Goal: Information Seeking & Learning: Learn about a topic

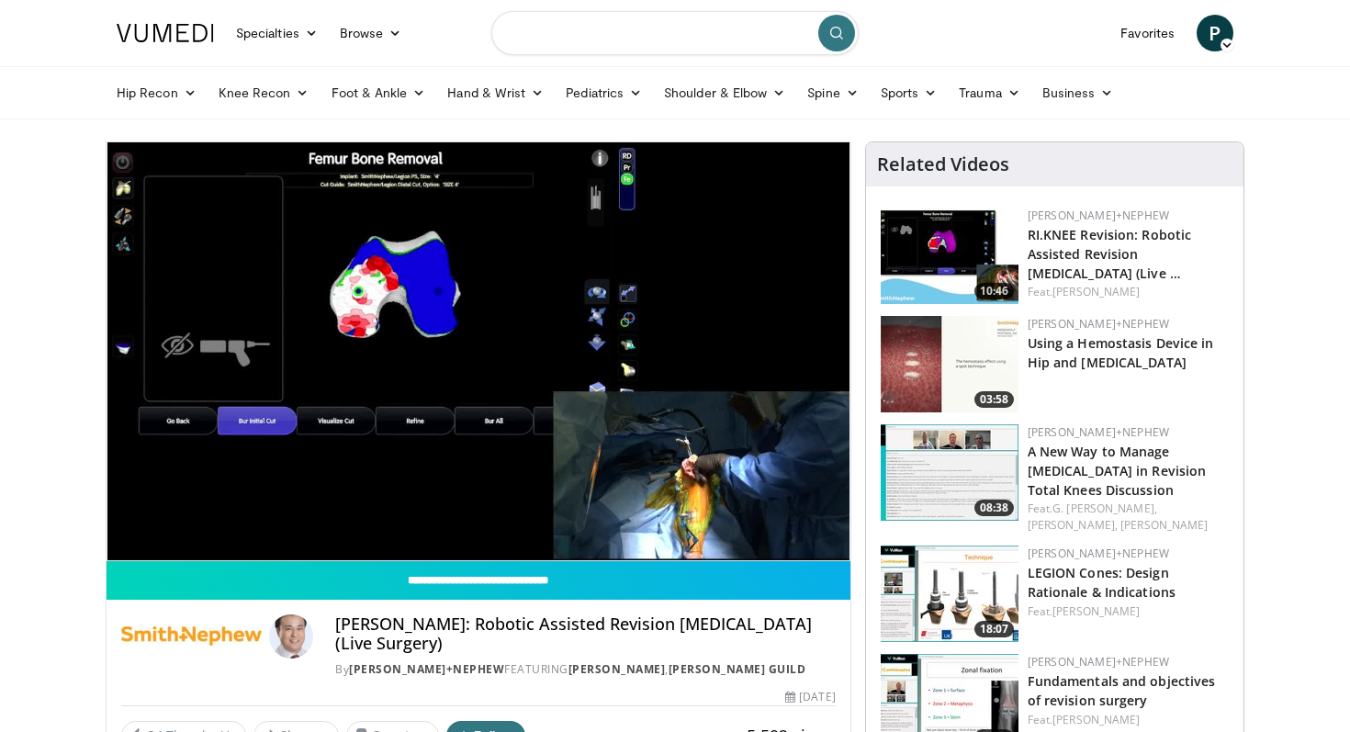
click at [602, 41] on input "Search topics, interventions" at bounding box center [674, 33] width 367 height 44
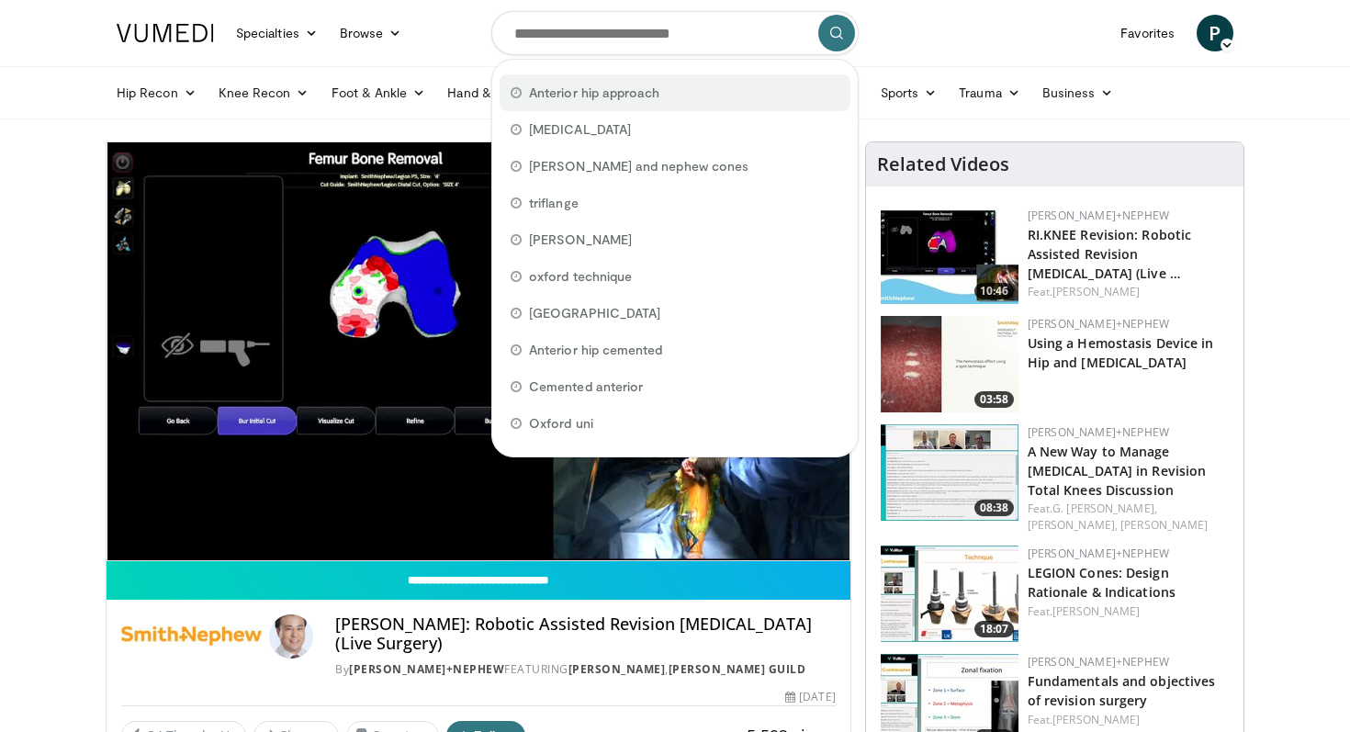
click at [600, 85] on span "Anterior hip approach" at bounding box center [594, 93] width 130 height 18
type input "**********"
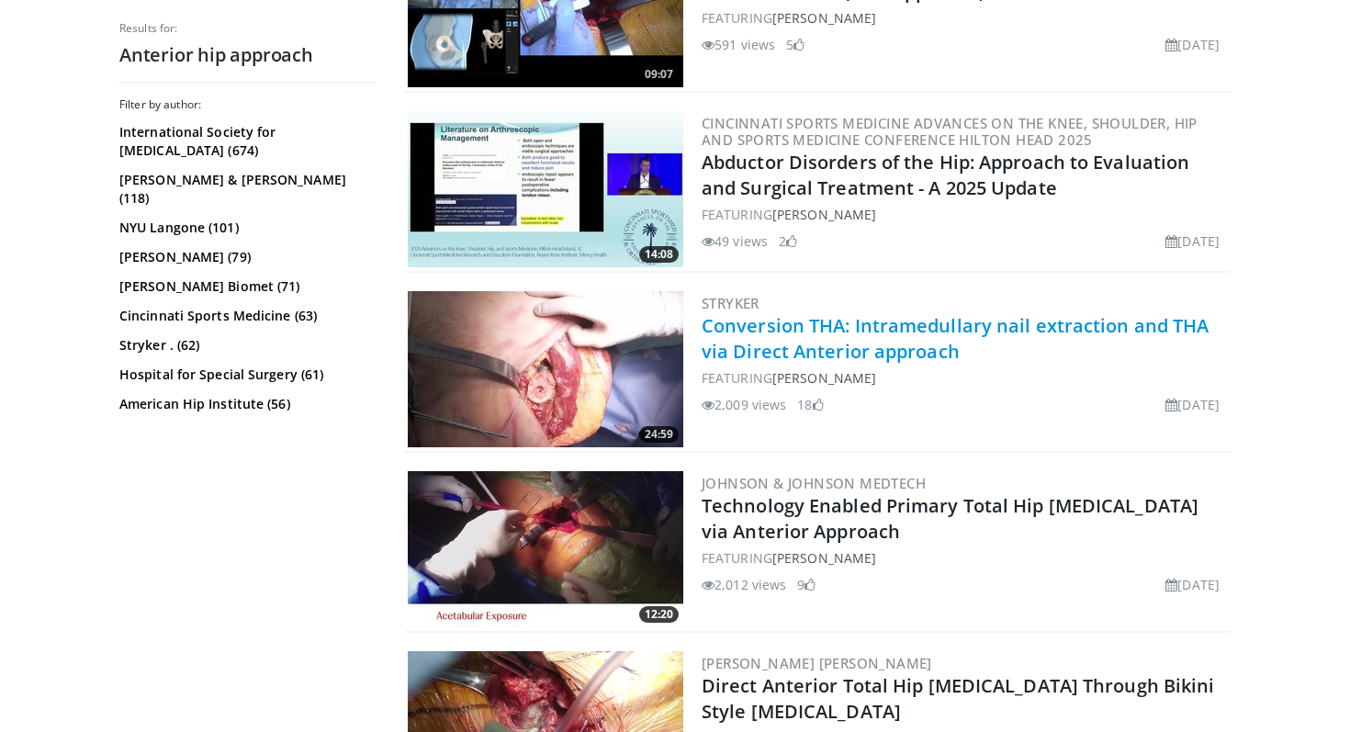
scroll to position [2303, 0]
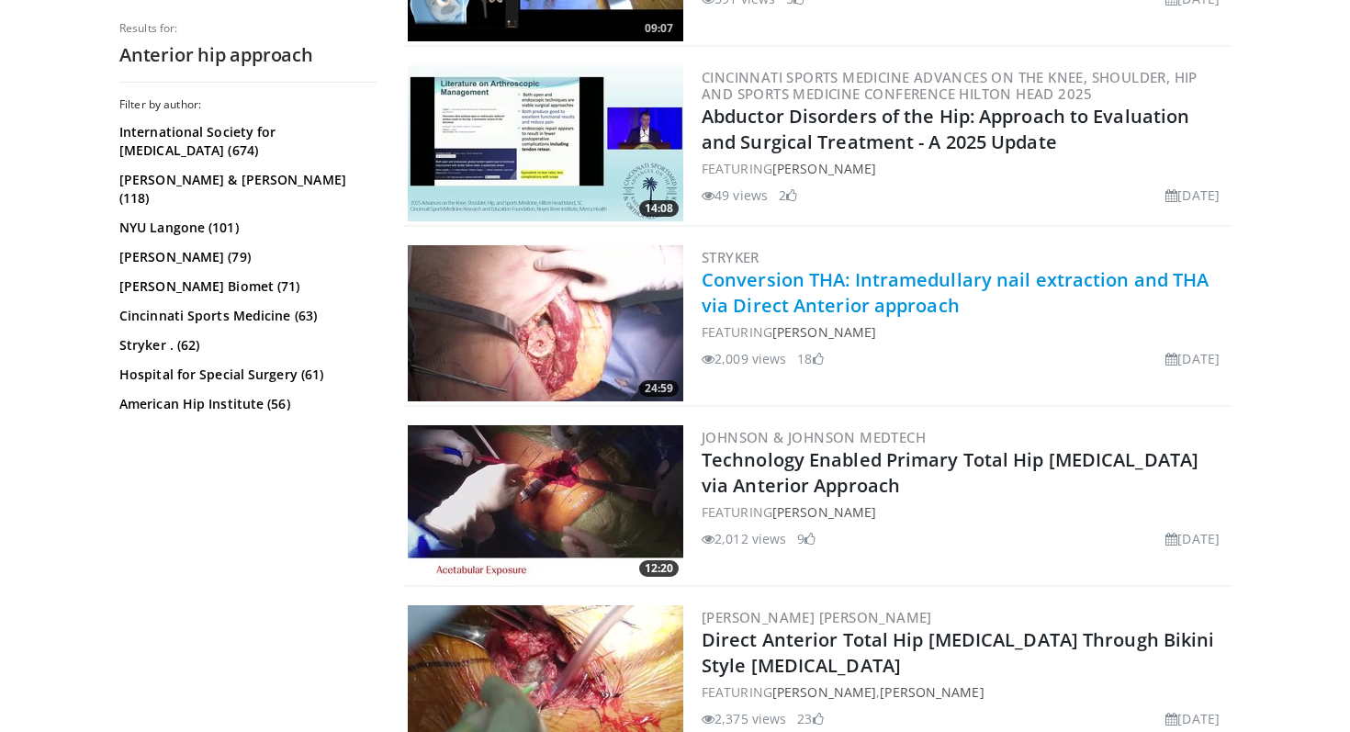
click at [733, 276] on link "Conversion THA: Intramedullary nail extraction and THA via Direct Anterior appr…" at bounding box center [955, 292] width 507 height 51
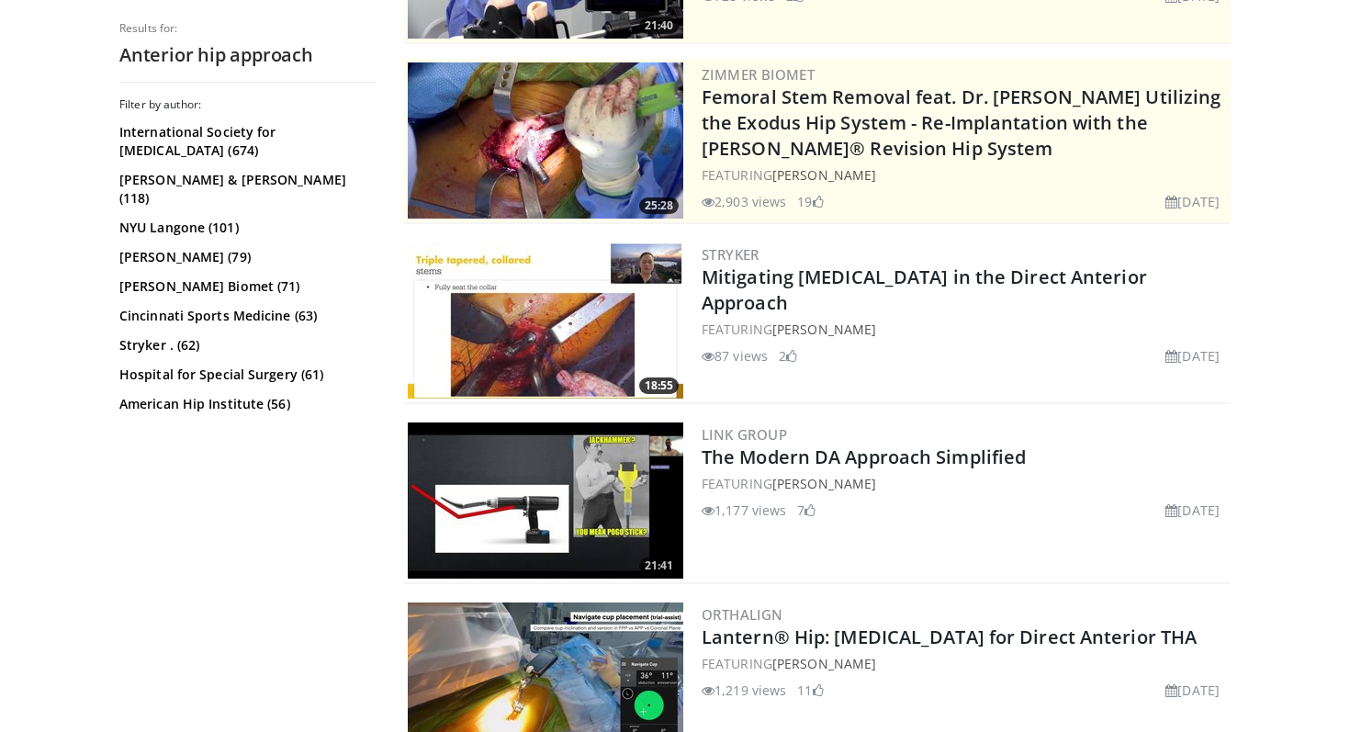
scroll to position [0, 0]
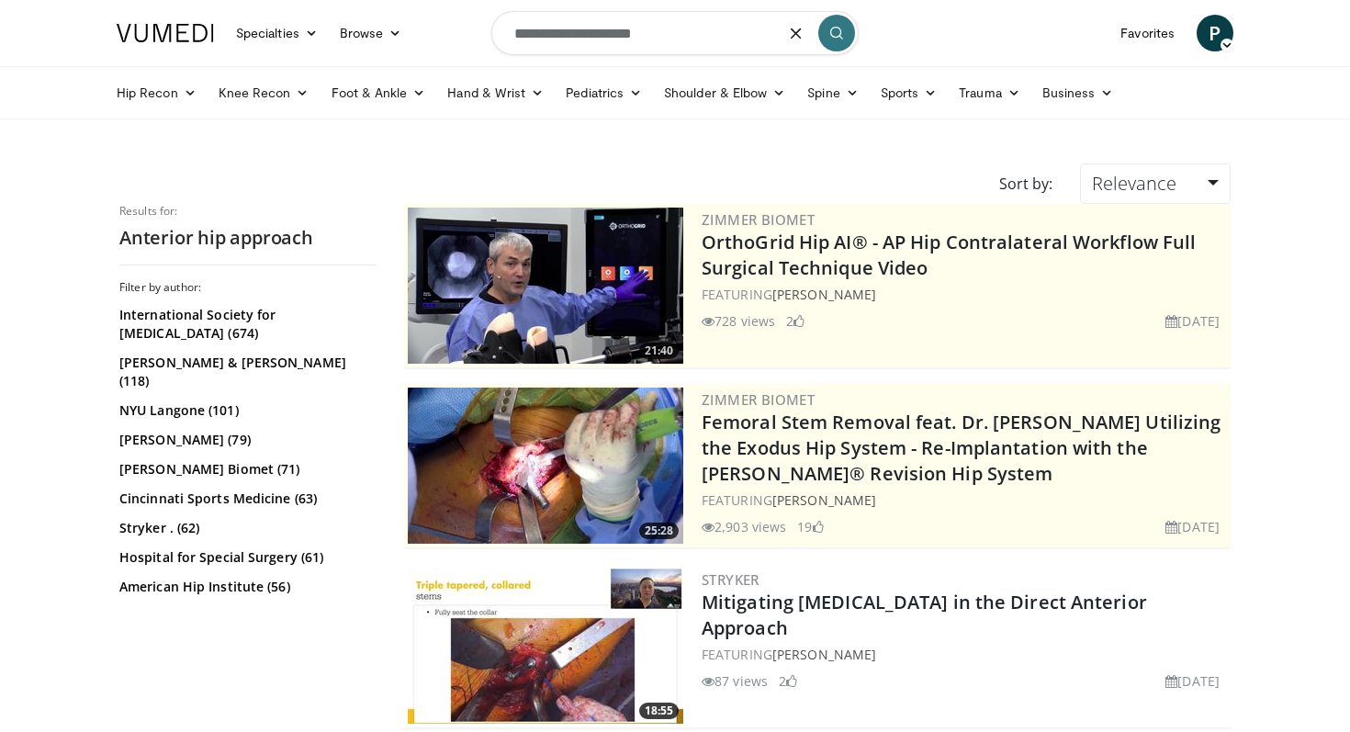
click at [717, 28] on input "**********" at bounding box center [674, 33] width 367 height 44
type input "**********"
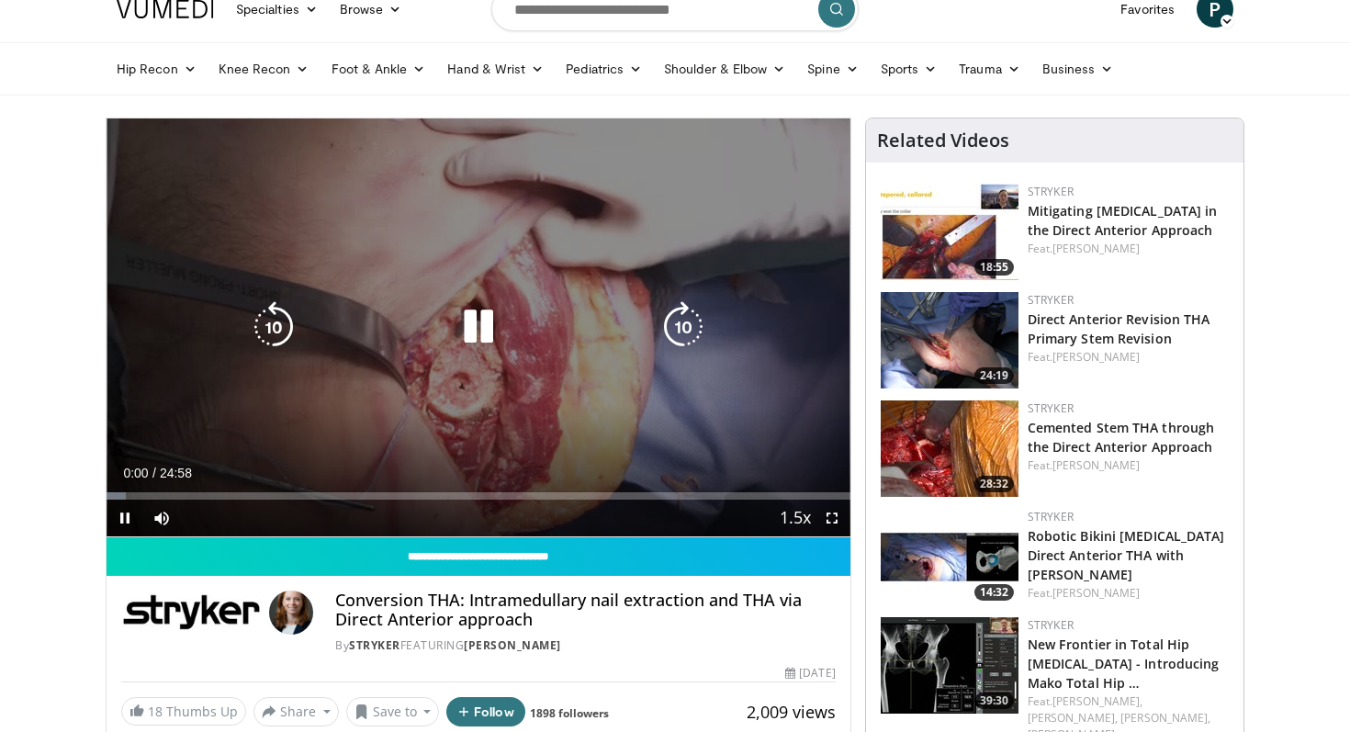
scroll to position [28, 0]
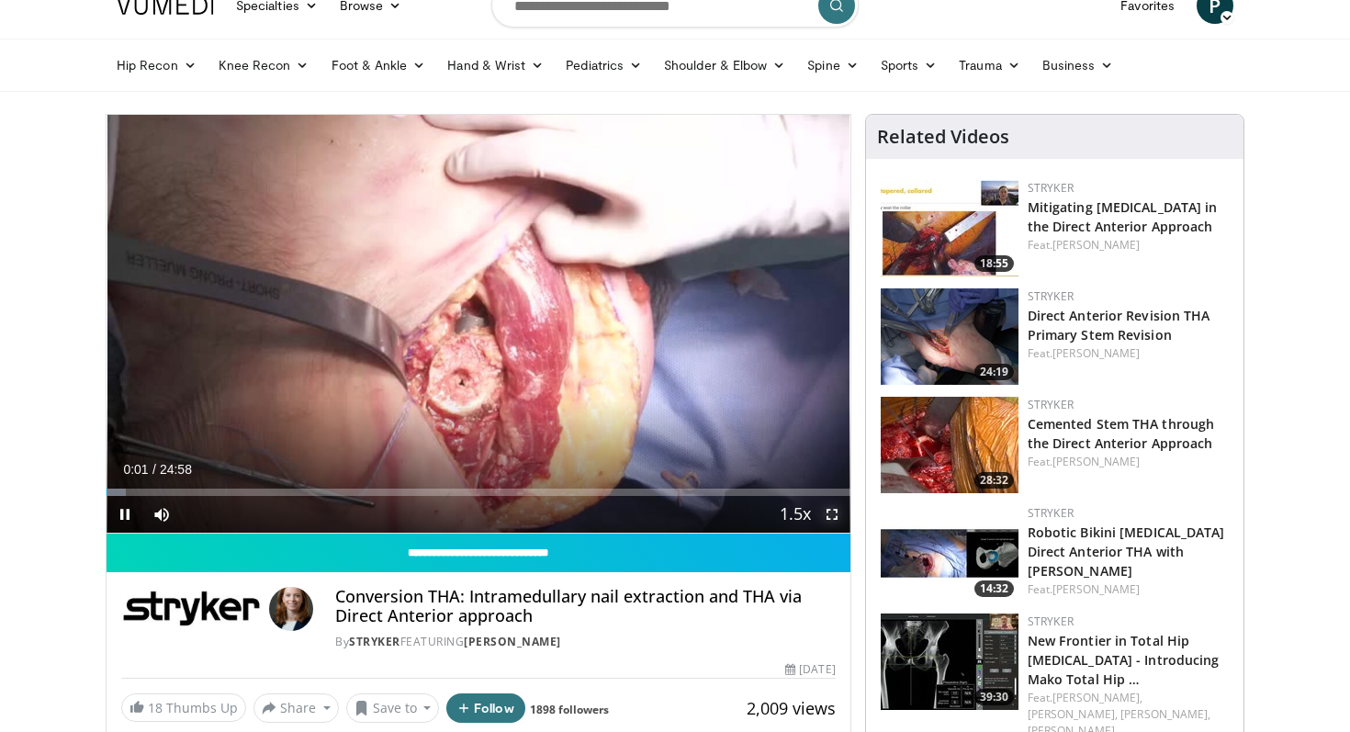
click at [827, 510] on span "Video Player" at bounding box center [832, 514] width 37 height 37
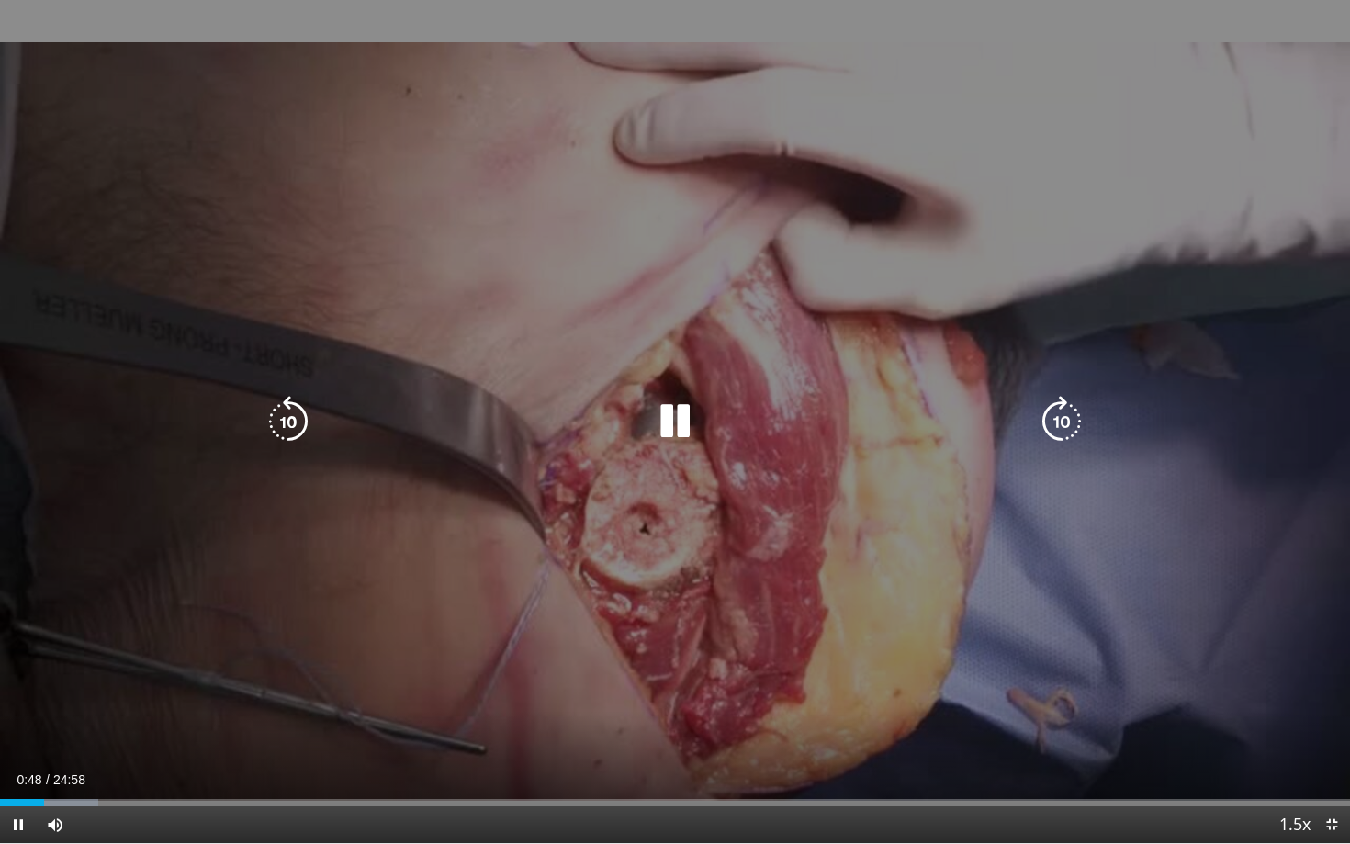
click at [839, 378] on div "10 seconds Tap to unmute" at bounding box center [675, 421] width 1350 height 843
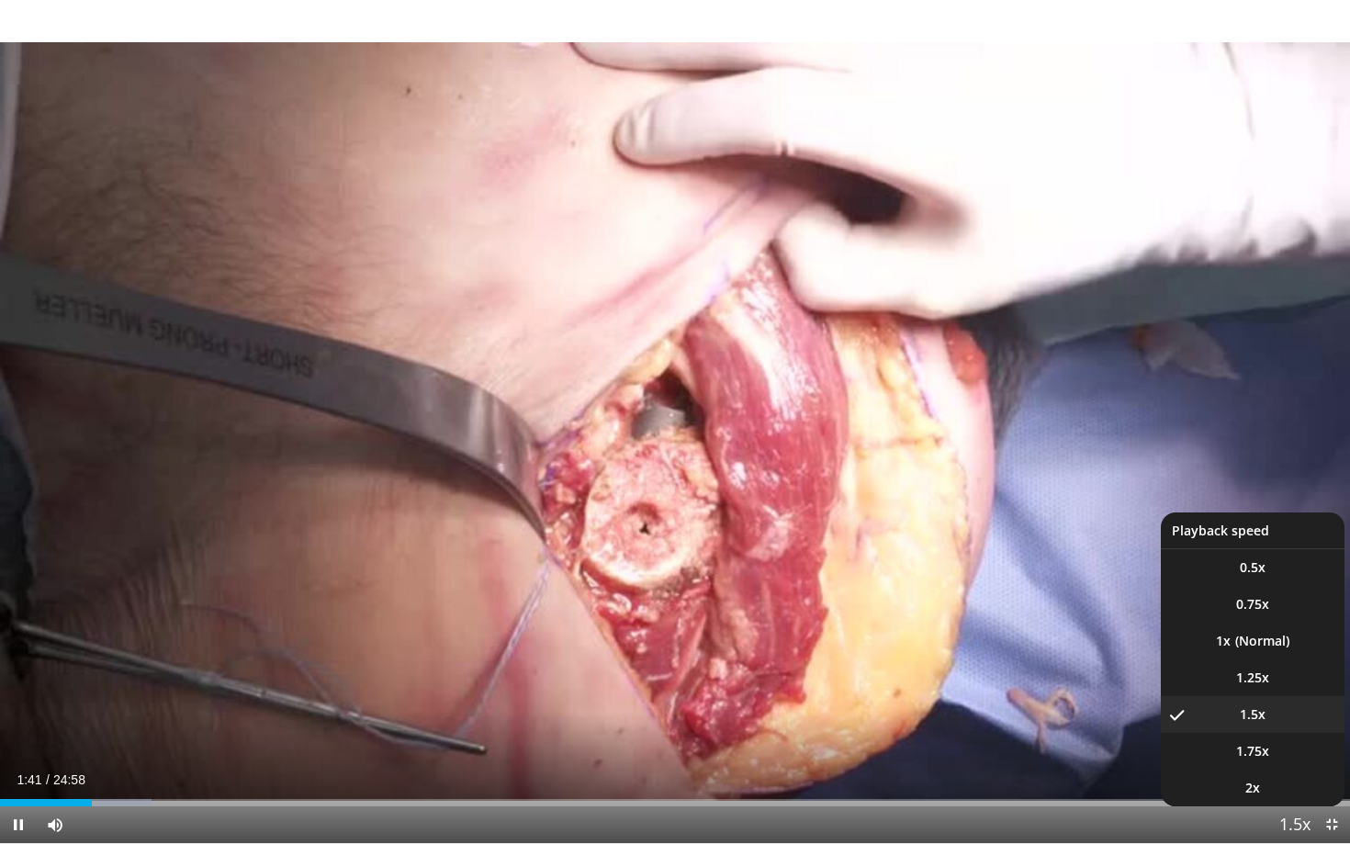
click at [1296, 731] on span "Video Player" at bounding box center [1295, 825] width 26 height 37
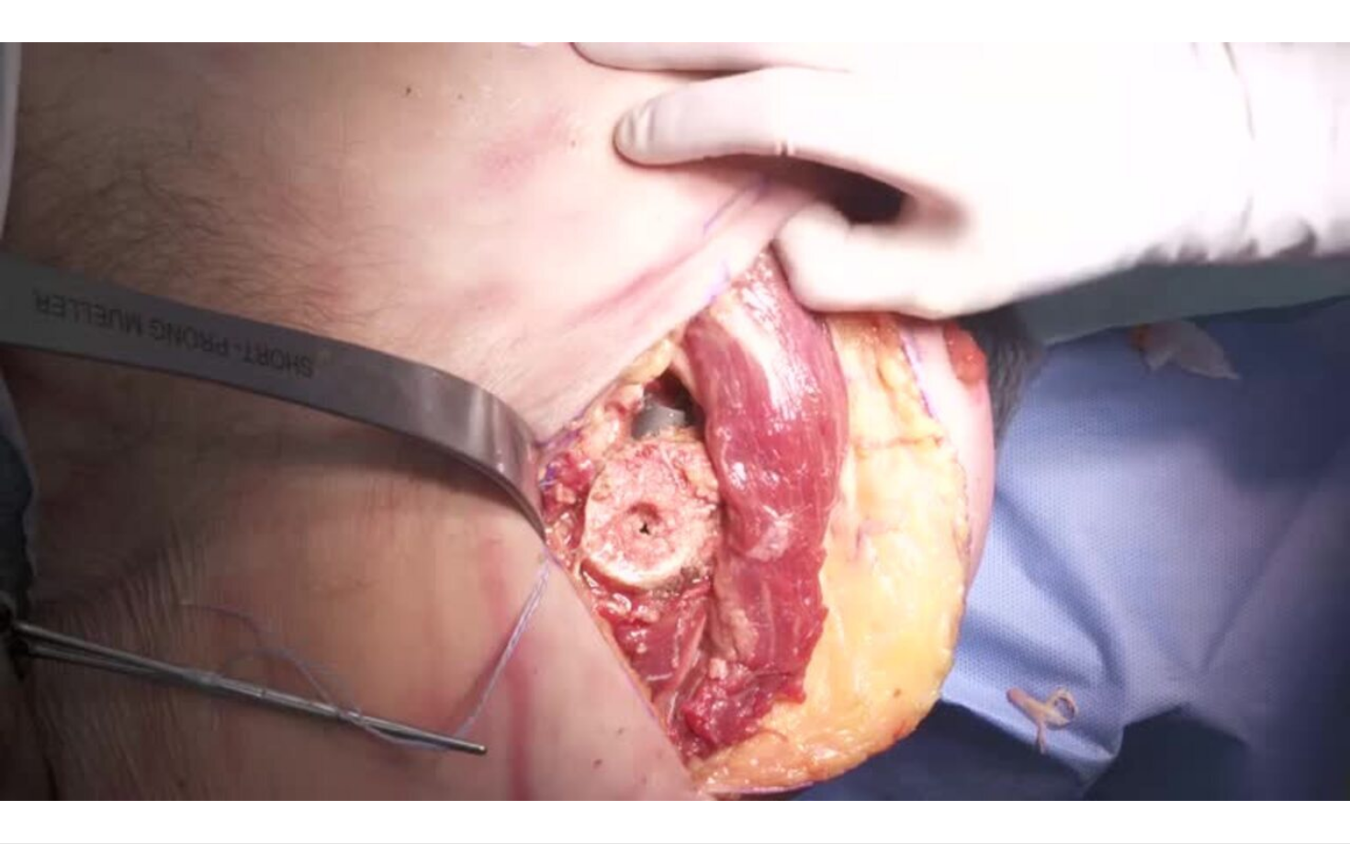
click at [1296, 731] on video-js "**********" at bounding box center [675, 422] width 1350 height 844
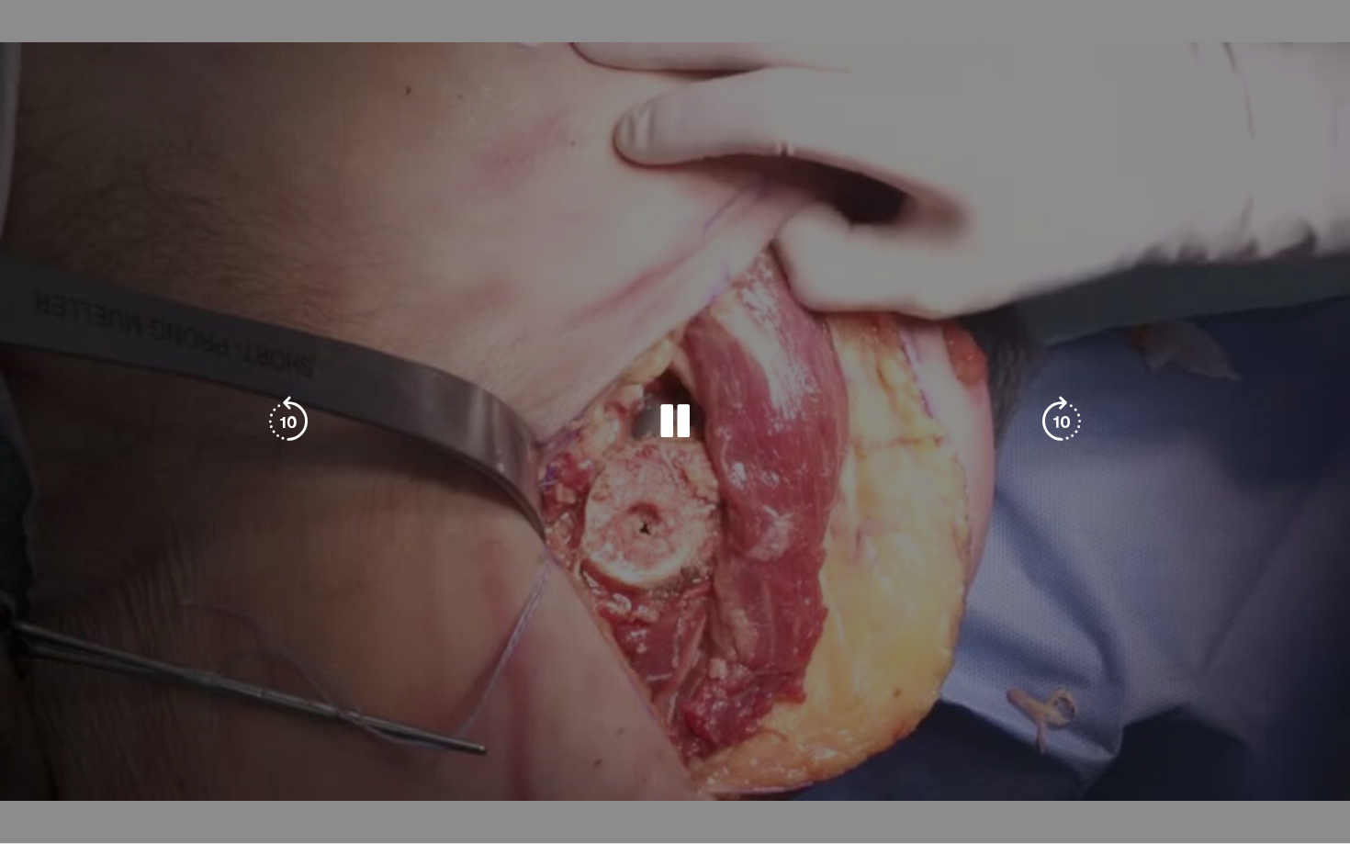
click at [1296, 731] on video-js "**********" at bounding box center [675, 422] width 1350 height 844
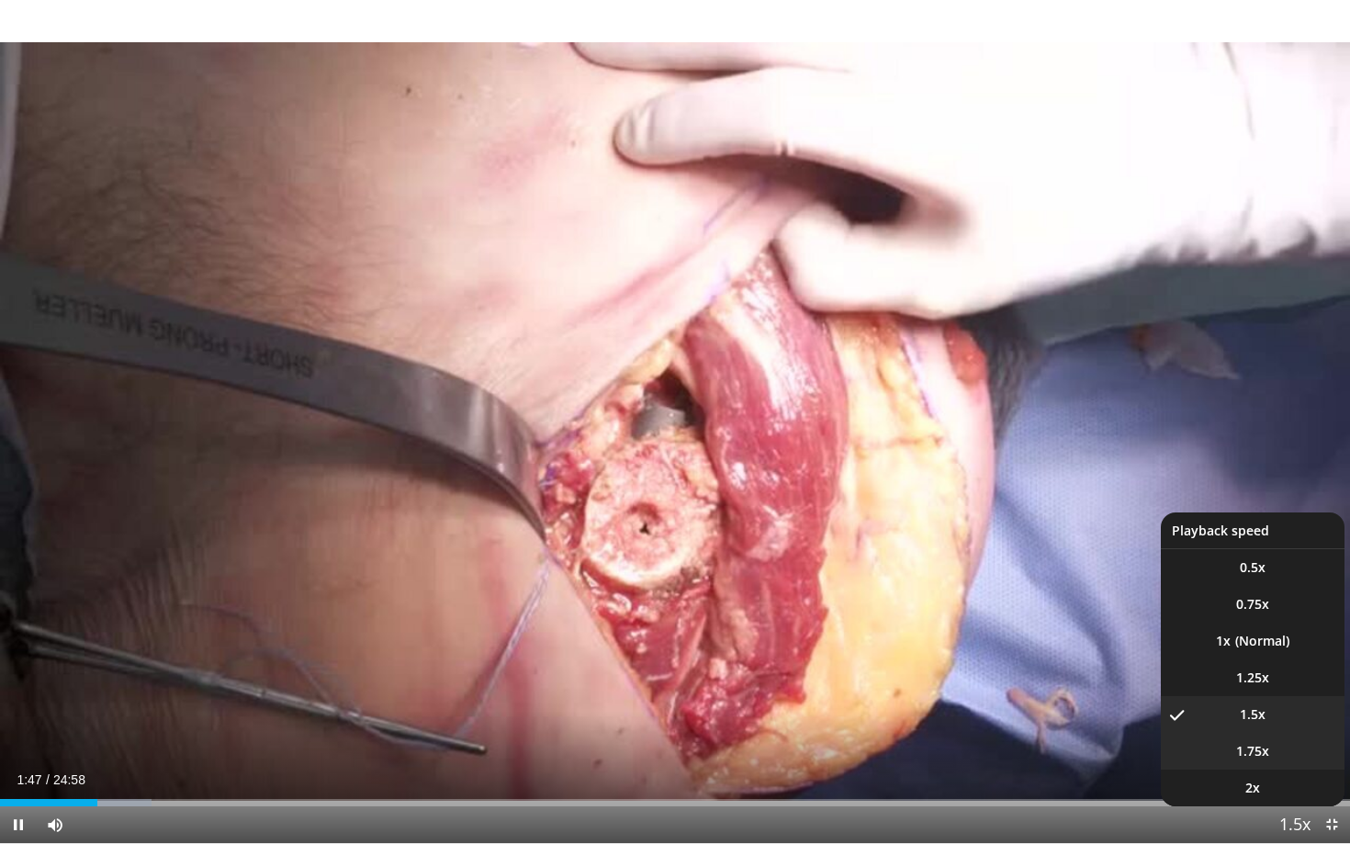
click at [1256, 731] on span "1.75x" at bounding box center [1252, 751] width 33 height 18
click at [1269, 731] on li "2x" at bounding box center [1253, 788] width 184 height 37
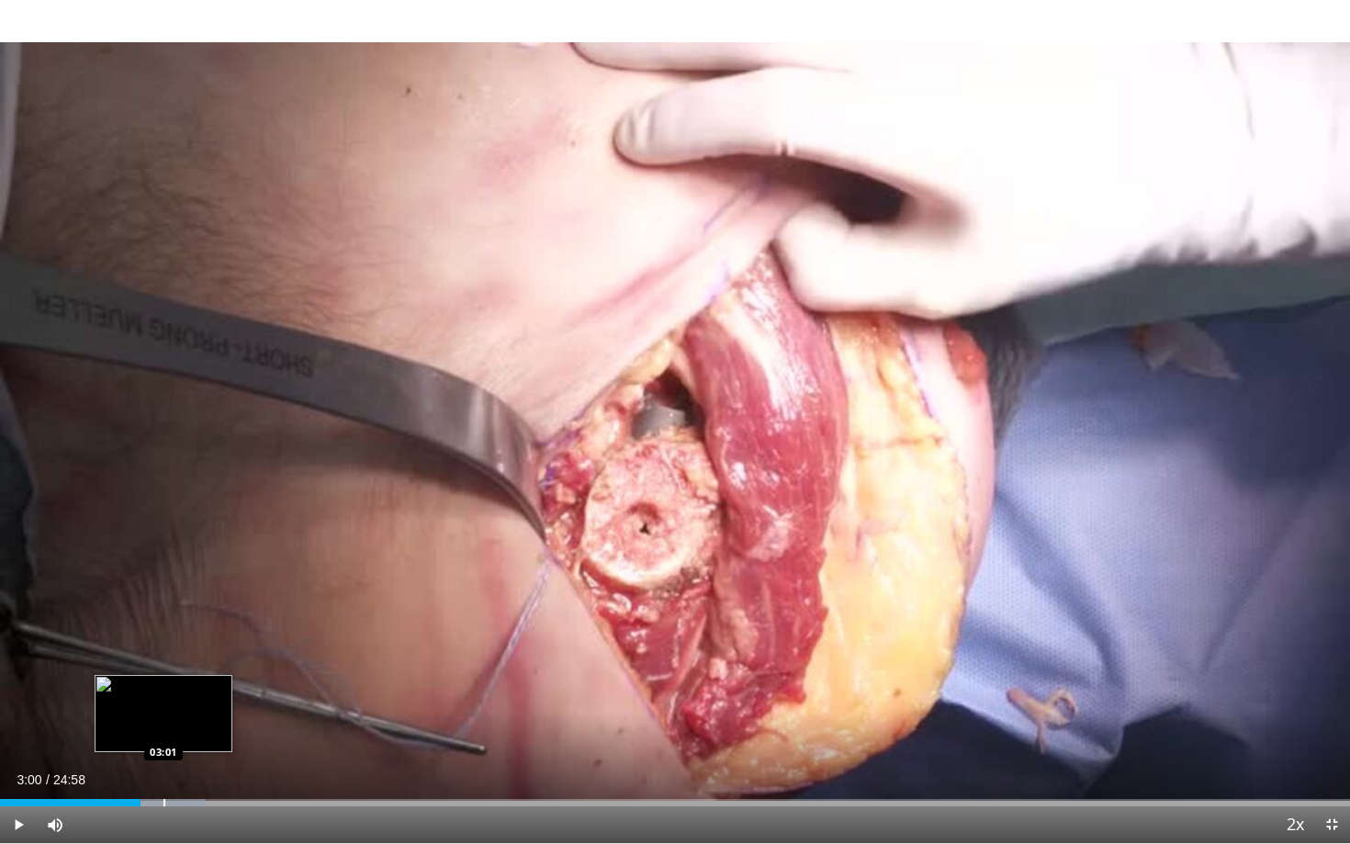
click at [163, 731] on div "Progress Bar" at bounding box center [171, 802] width 68 height 7
click at [210, 731] on div "Progress Bar" at bounding box center [211, 802] width 2 height 7
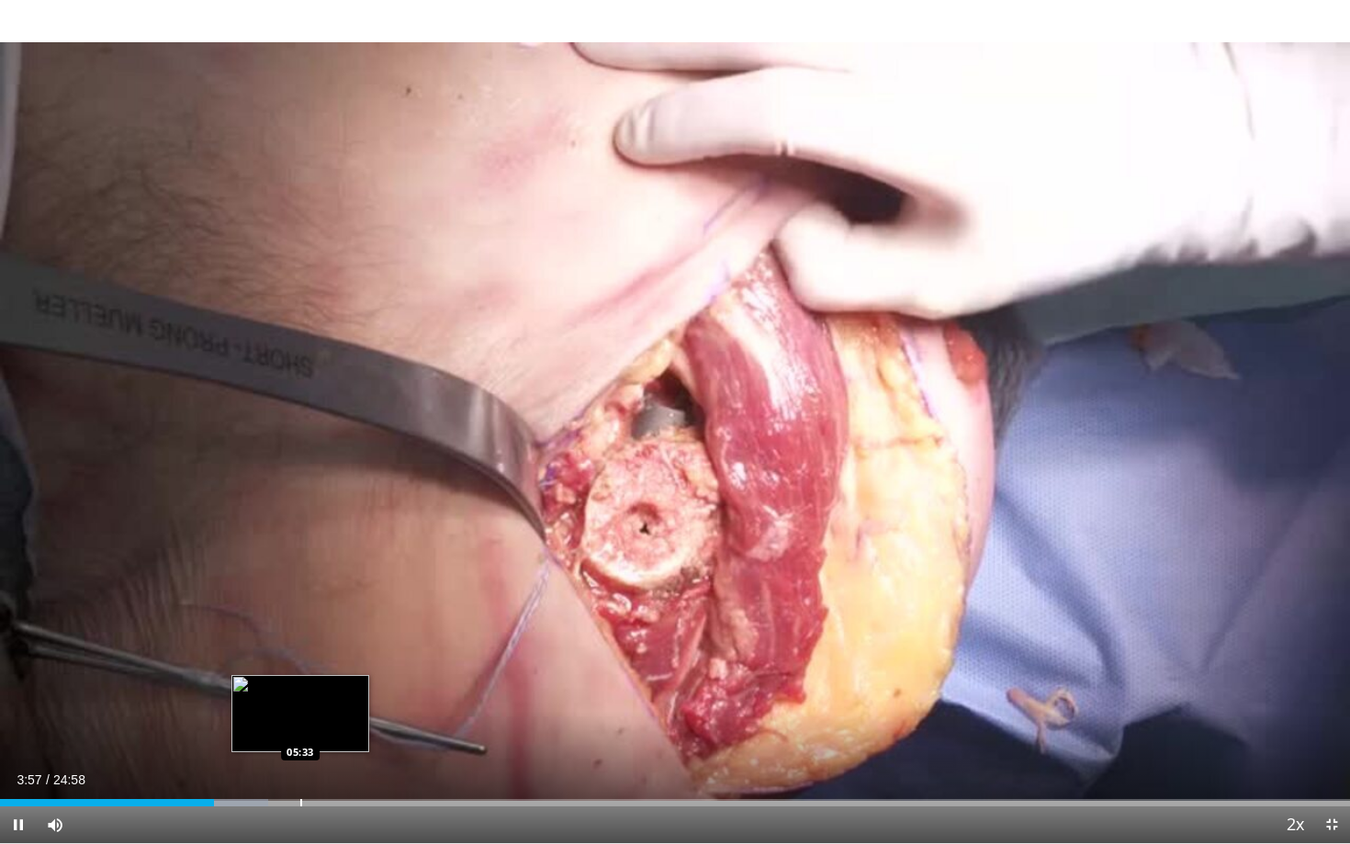
click at [300, 731] on div "Progress Bar" at bounding box center [301, 802] width 2 height 7
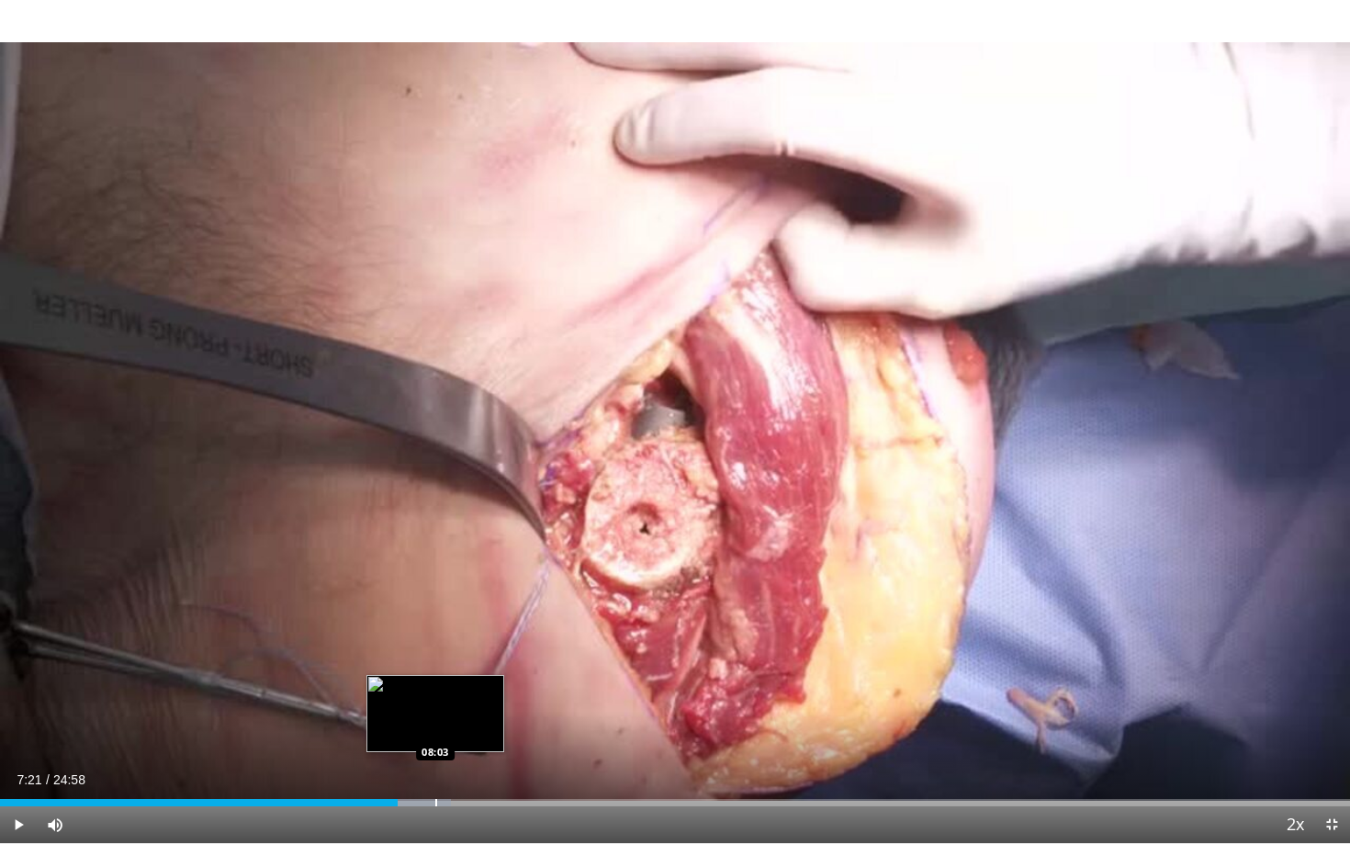
click at [435, 731] on div "Loaded : 33.40% 07:21 08:03" at bounding box center [675, 797] width 1350 height 17
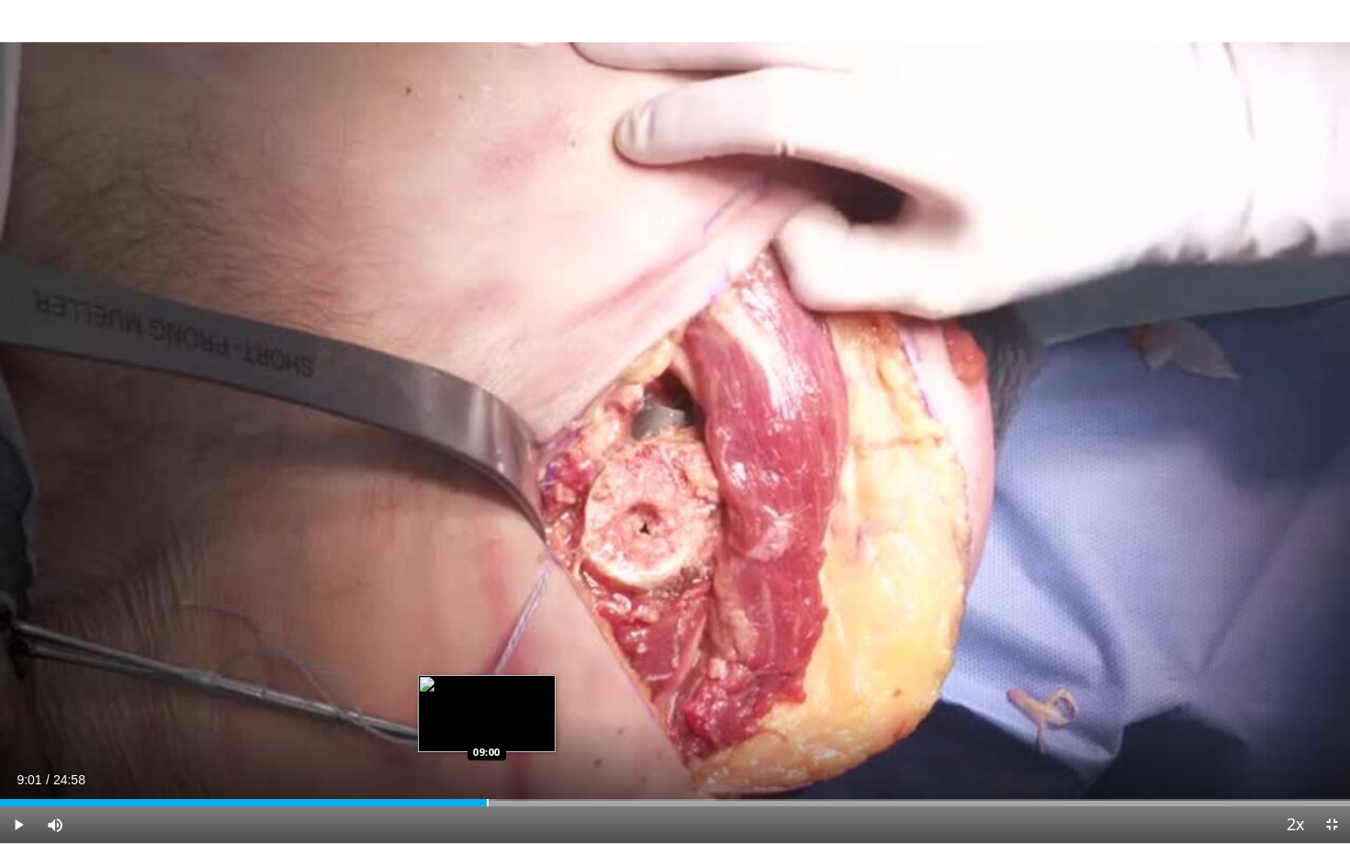
click at [487, 731] on div "Progress Bar" at bounding box center [488, 802] width 2 height 7
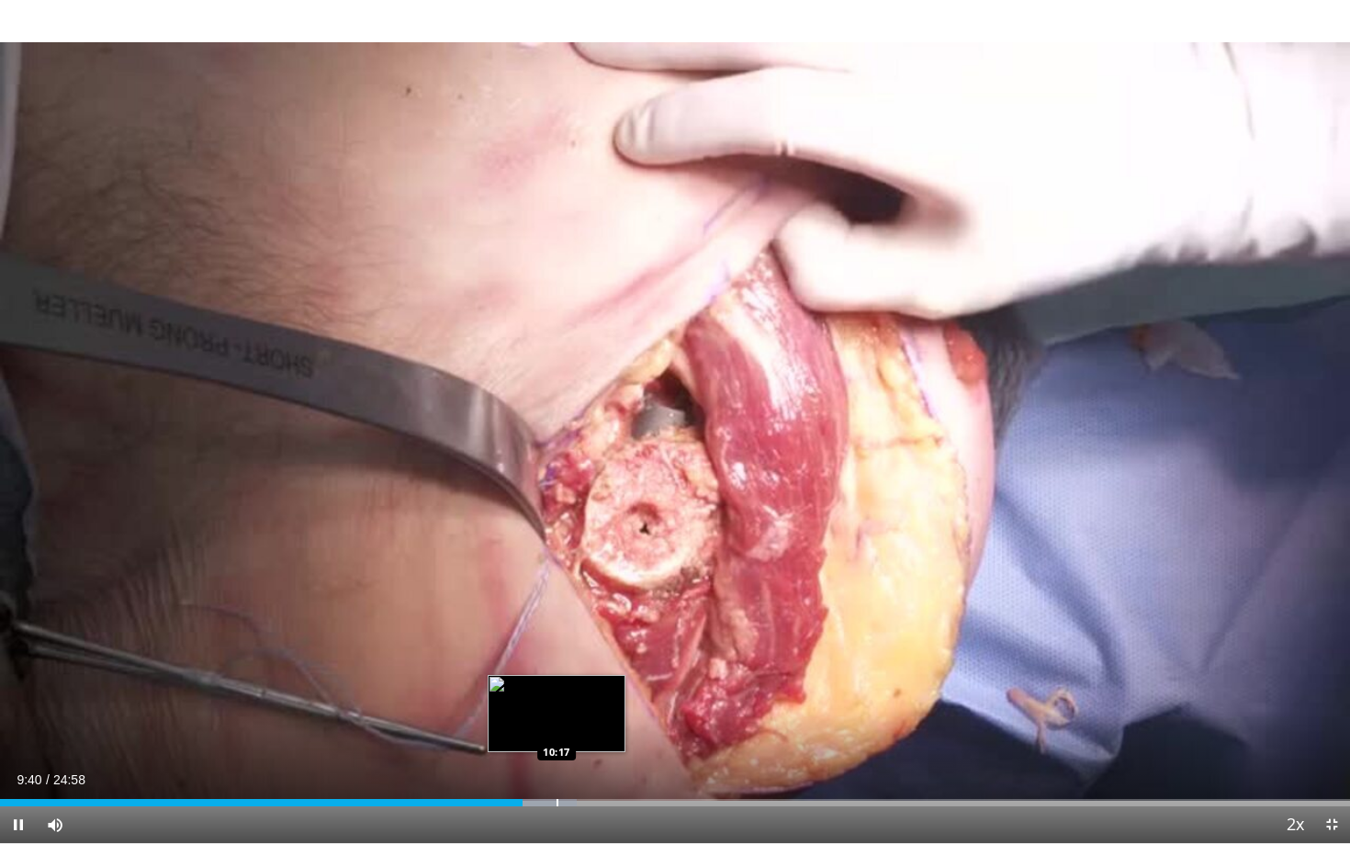
click at [557, 731] on div "Progress Bar" at bounding box center [558, 802] width 2 height 7
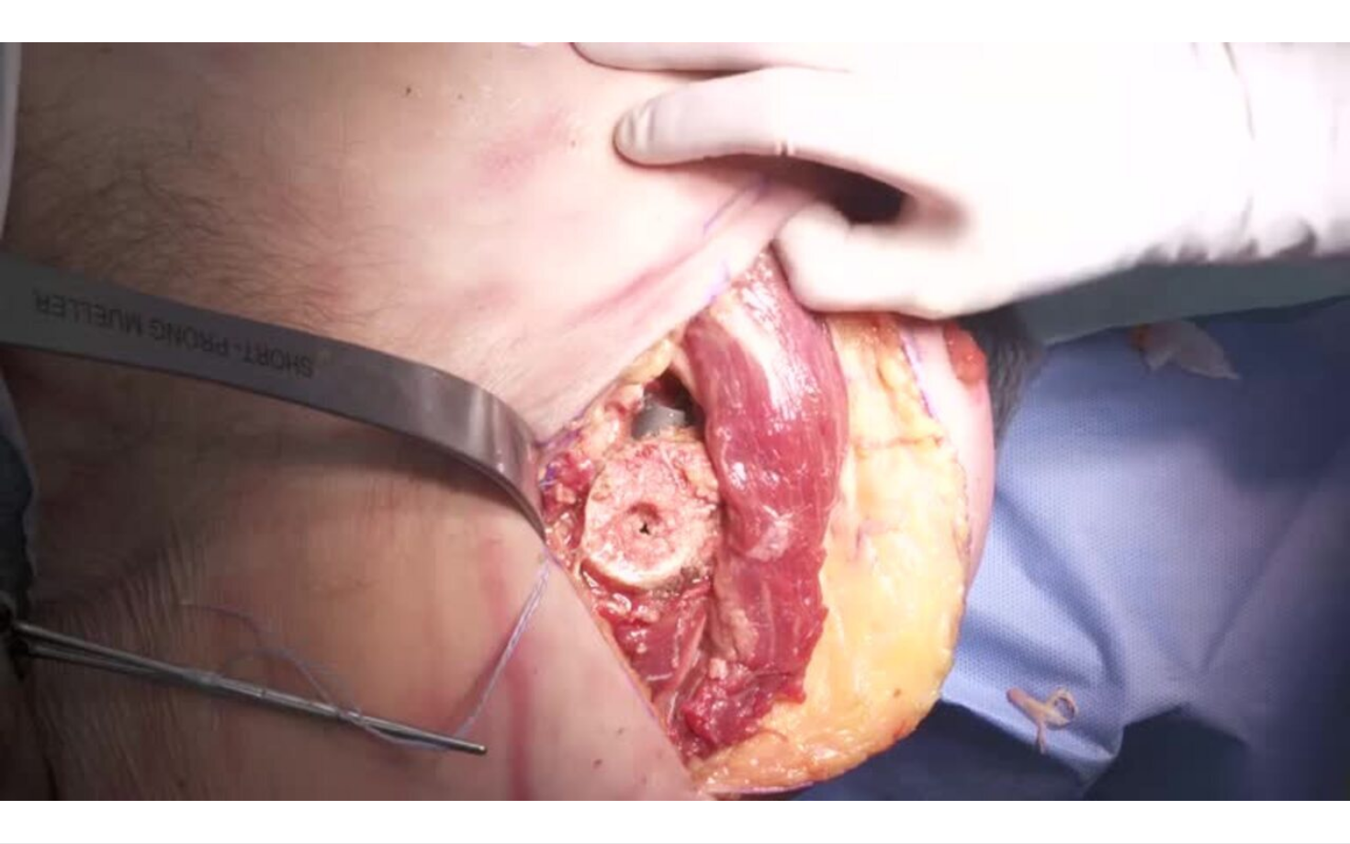
click at [612, 731] on video-js "**********" at bounding box center [675, 422] width 1350 height 844
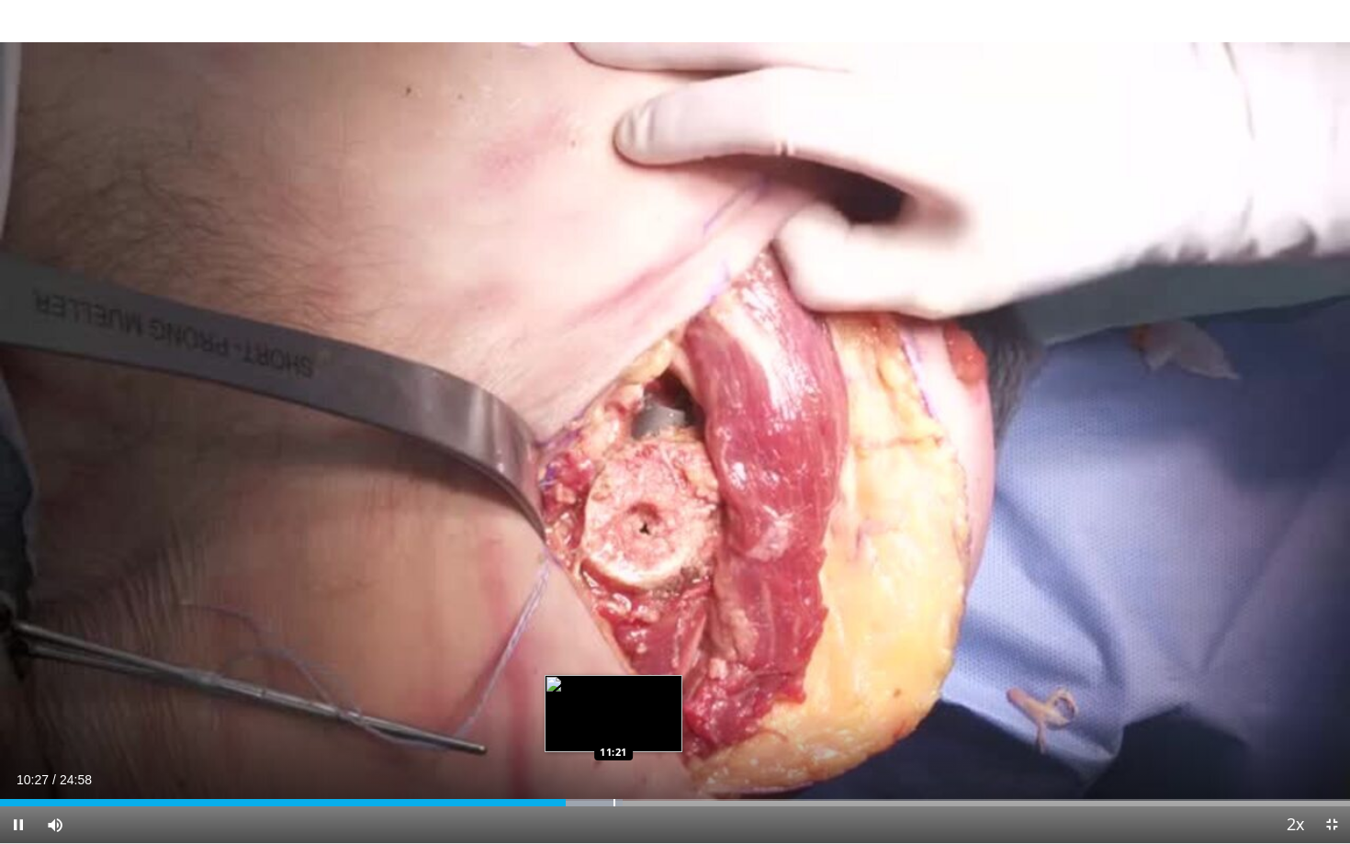
click at [613, 731] on div "Loaded : 46.09% 10:27 11:21" at bounding box center [675, 802] width 1350 height 7
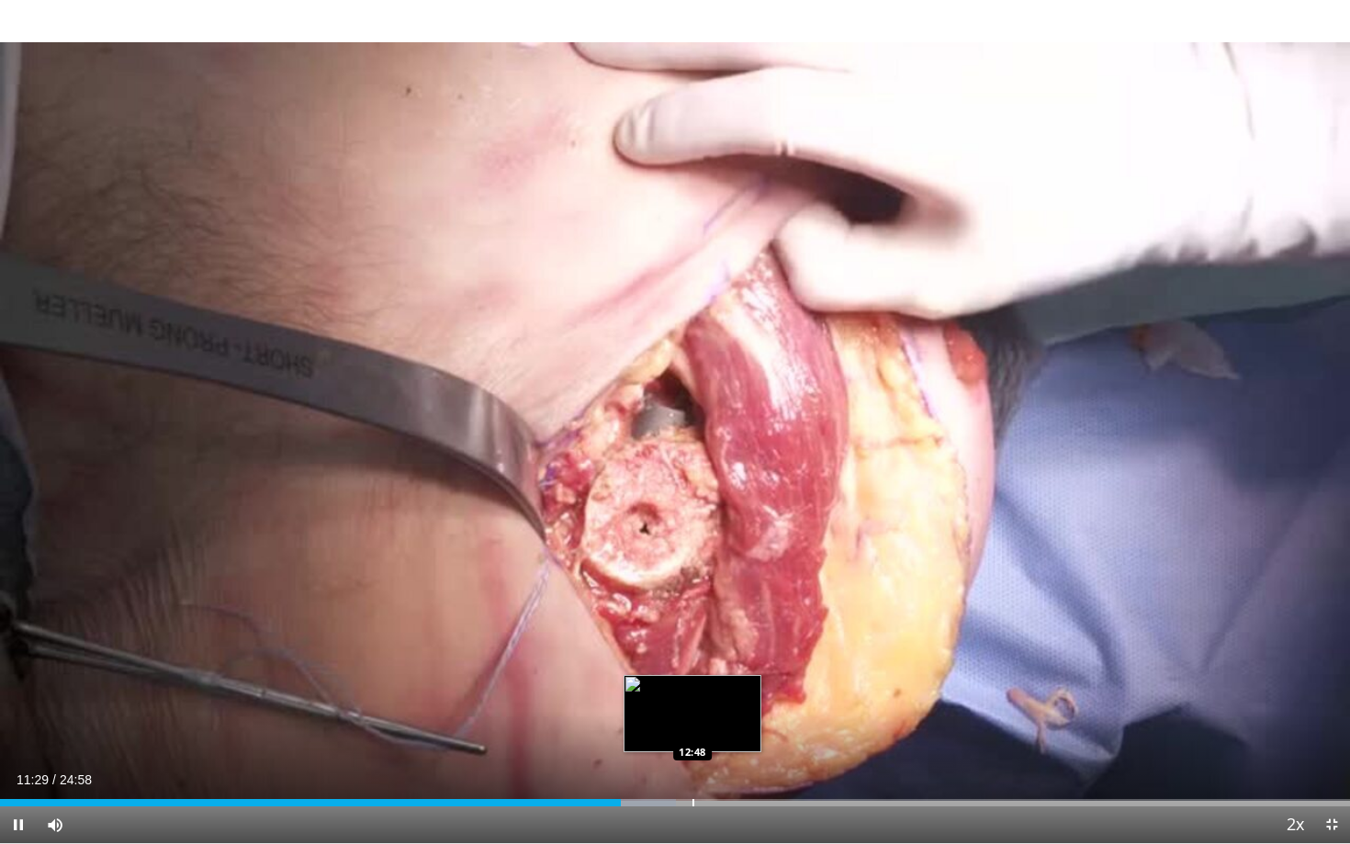
click at [693, 731] on div "Progress Bar" at bounding box center [694, 802] width 2 height 7
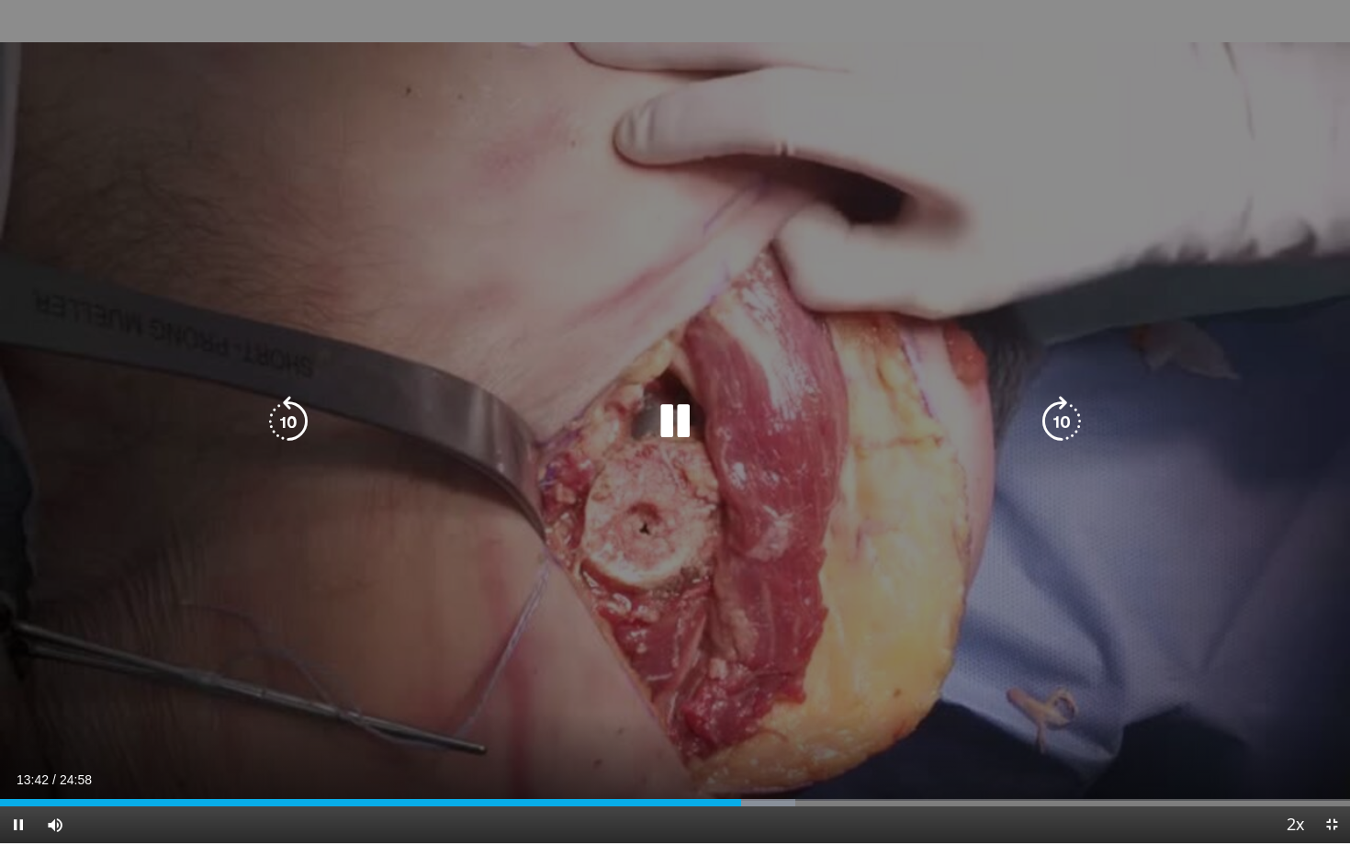
click at [740, 731] on div "10 seconds Tap to unmute" at bounding box center [675, 421] width 1350 height 843
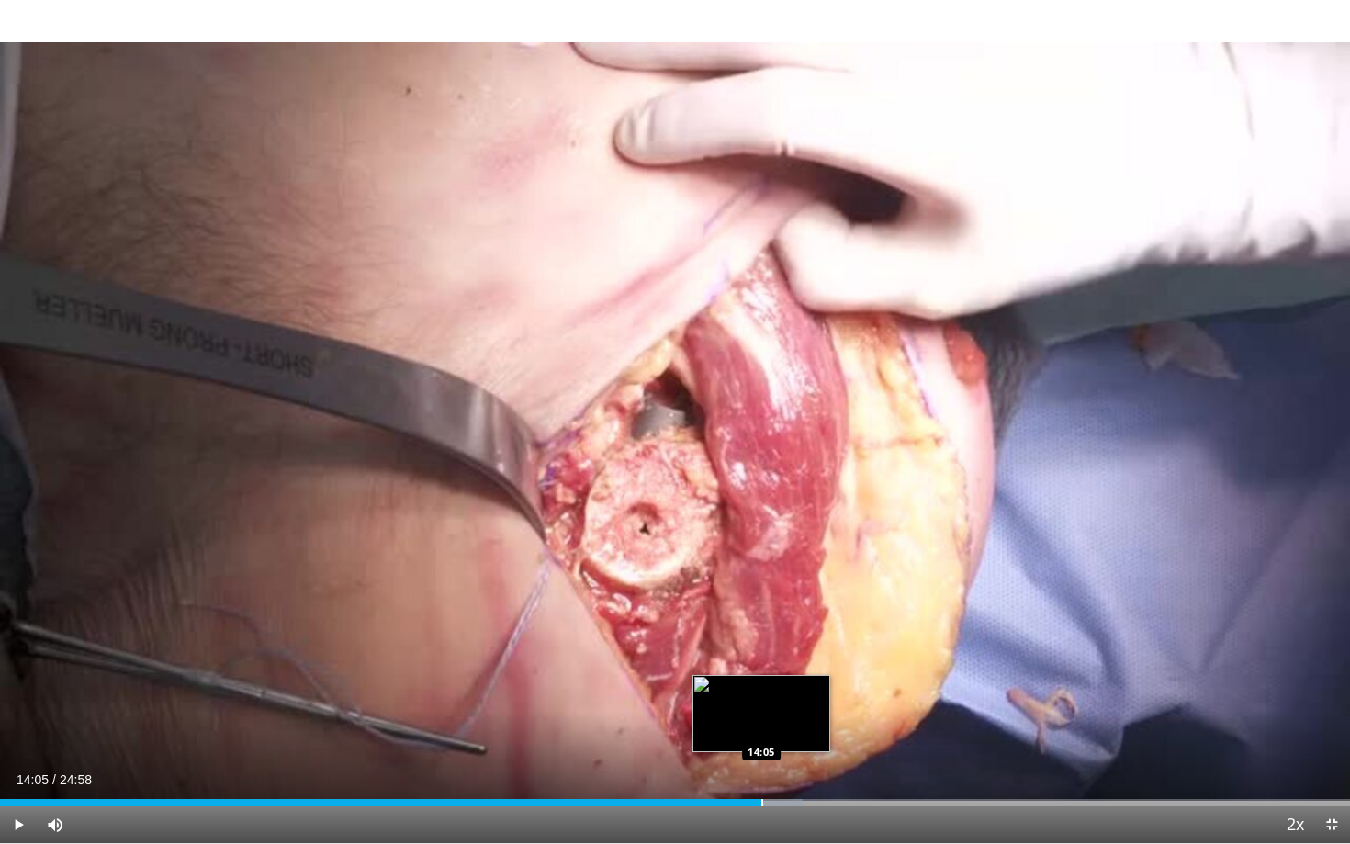
click at [761, 731] on div "Loaded : 59.44% 13:43 14:05" at bounding box center [675, 797] width 1350 height 17
click at [791, 731] on div "Progress Bar" at bounding box center [792, 802] width 2 height 7
click at [844, 731] on div "Current Time 14:37 / Duration 24:58 Play Skip Backward Skip Forward Mute Loaded…" at bounding box center [675, 824] width 1350 height 37
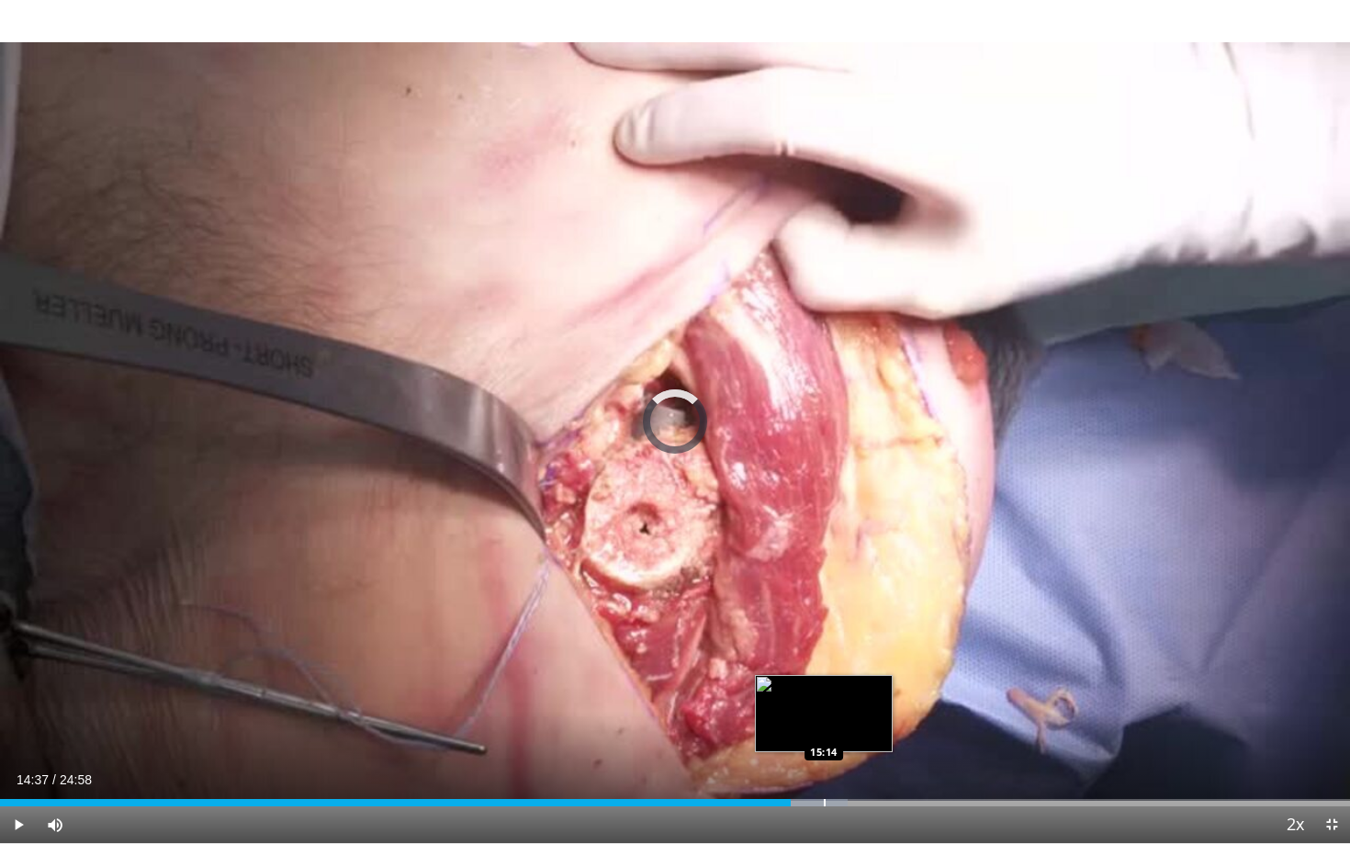
click at [823, 731] on div "Loaded : 62.78% 14:37 15:14" at bounding box center [675, 802] width 1350 height 7
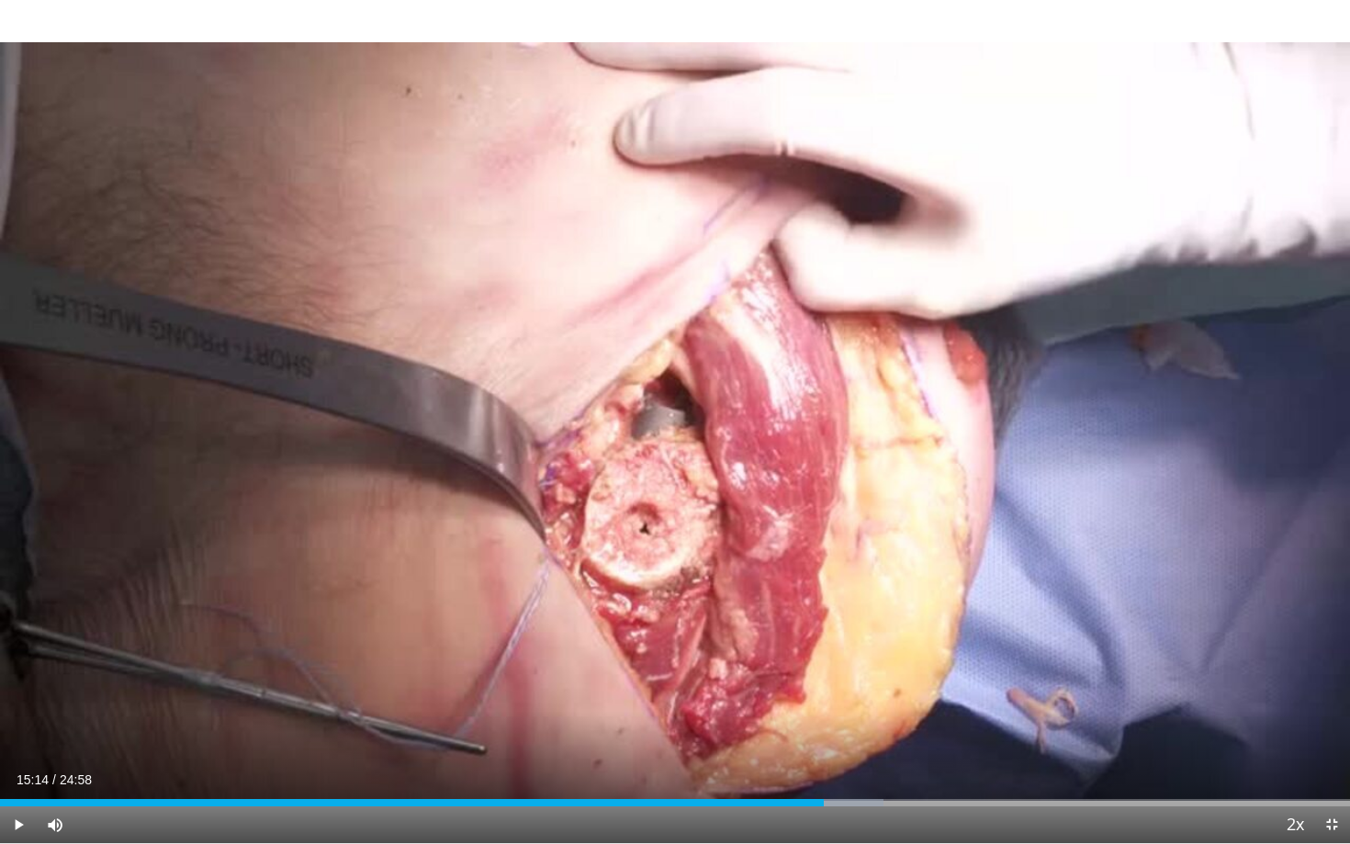
click at [871, 731] on div "Current Time 15:14 / Duration 24:58 Play Skip Backward Skip Forward Mute Loaded…" at bounding box center [675, 824] width 1350 height 37
click at [878, 731] on div "Progress Bar" at bounding box center [879, 802] width 2 height 7
click at [877, 731] on div "Progress Bar" at bounding box center [878, 802] width 2 height 7
click at [945, 731] on div "Progress Bar" at bounding box center [946, 802] width 2 height 7
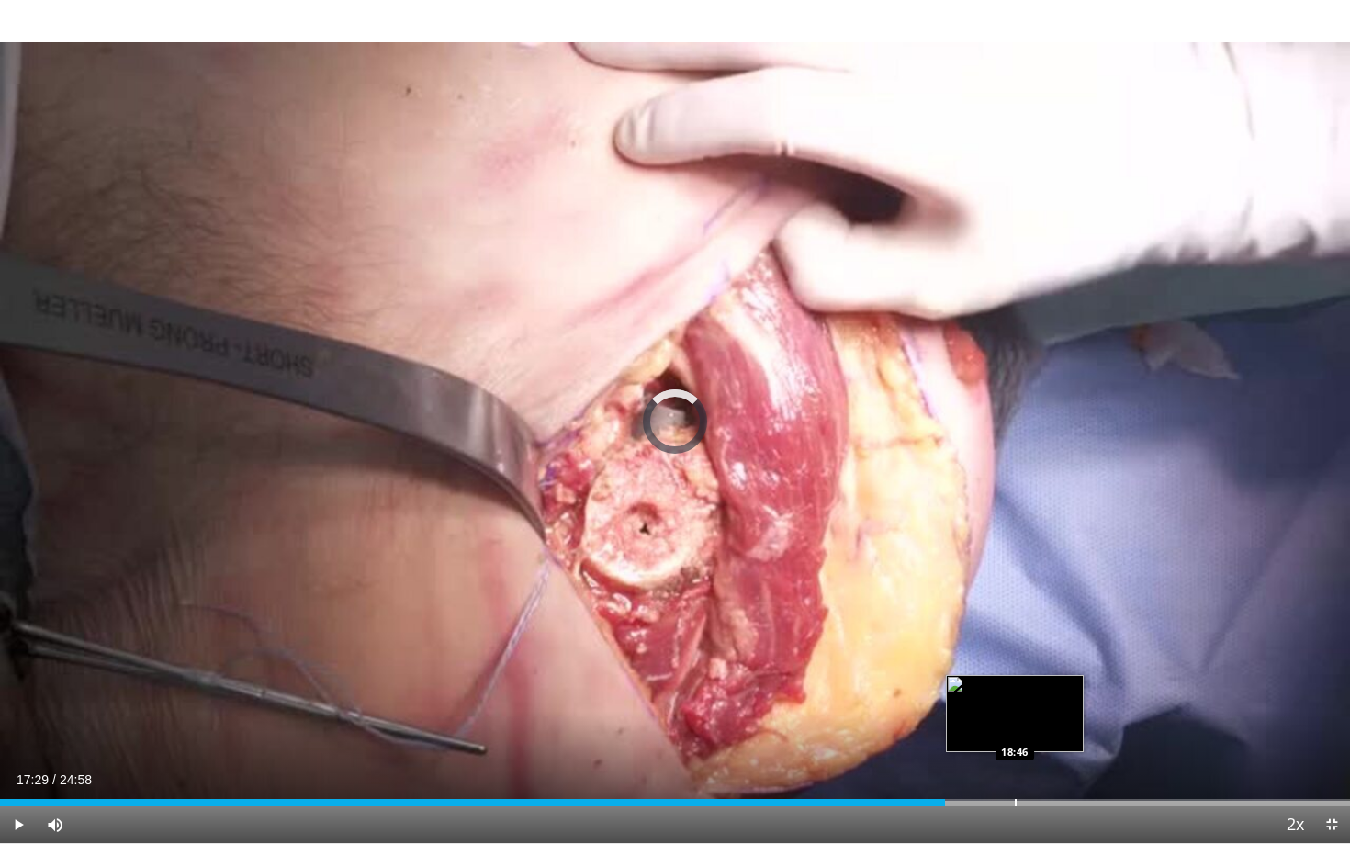
click at [1015, 731] on div "Progress Bar" at bounding box center [1016, 802] width 2 height 7
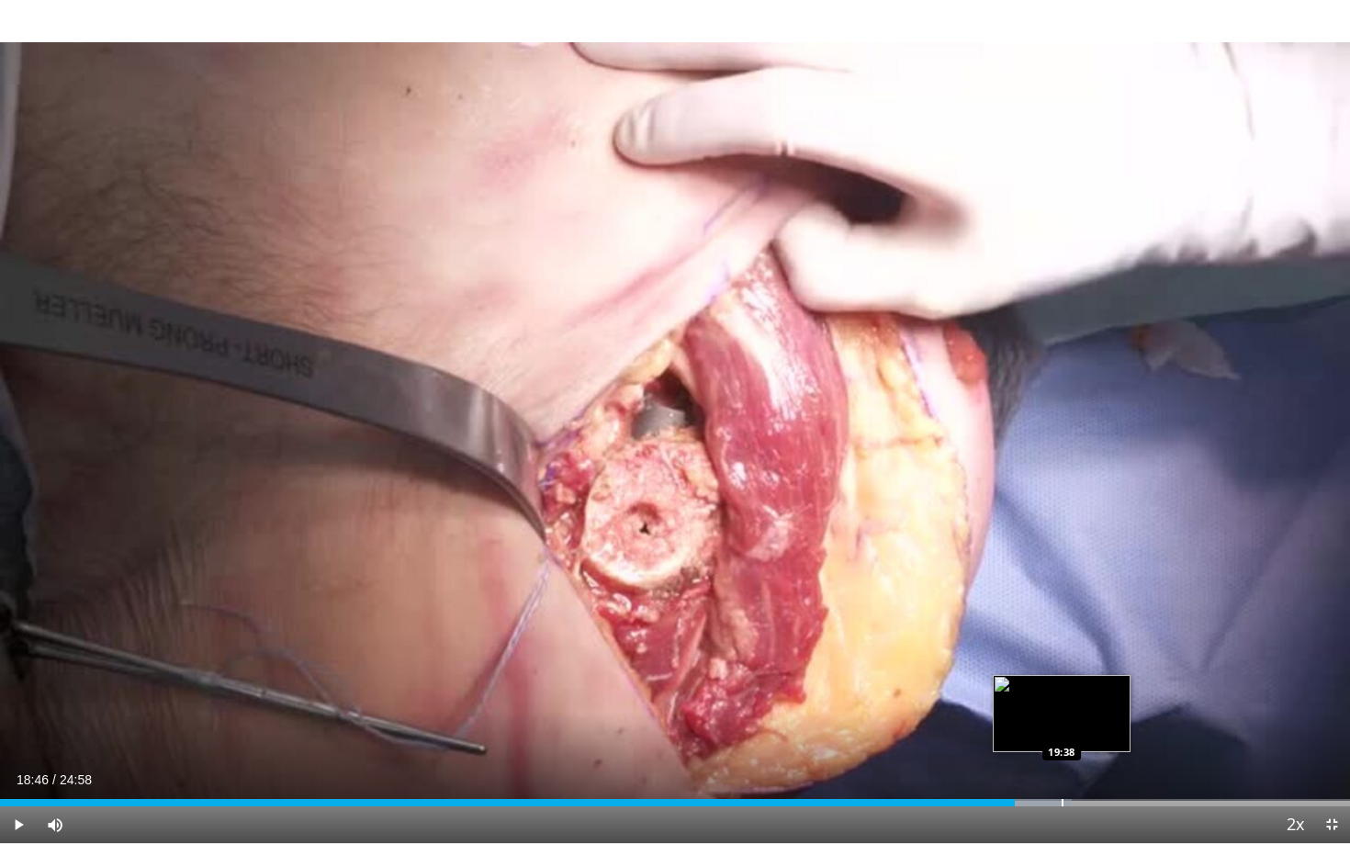
click at [1062, 731] on div "Progress Bar" at bounding box center [1063, 802] width 2 height 7
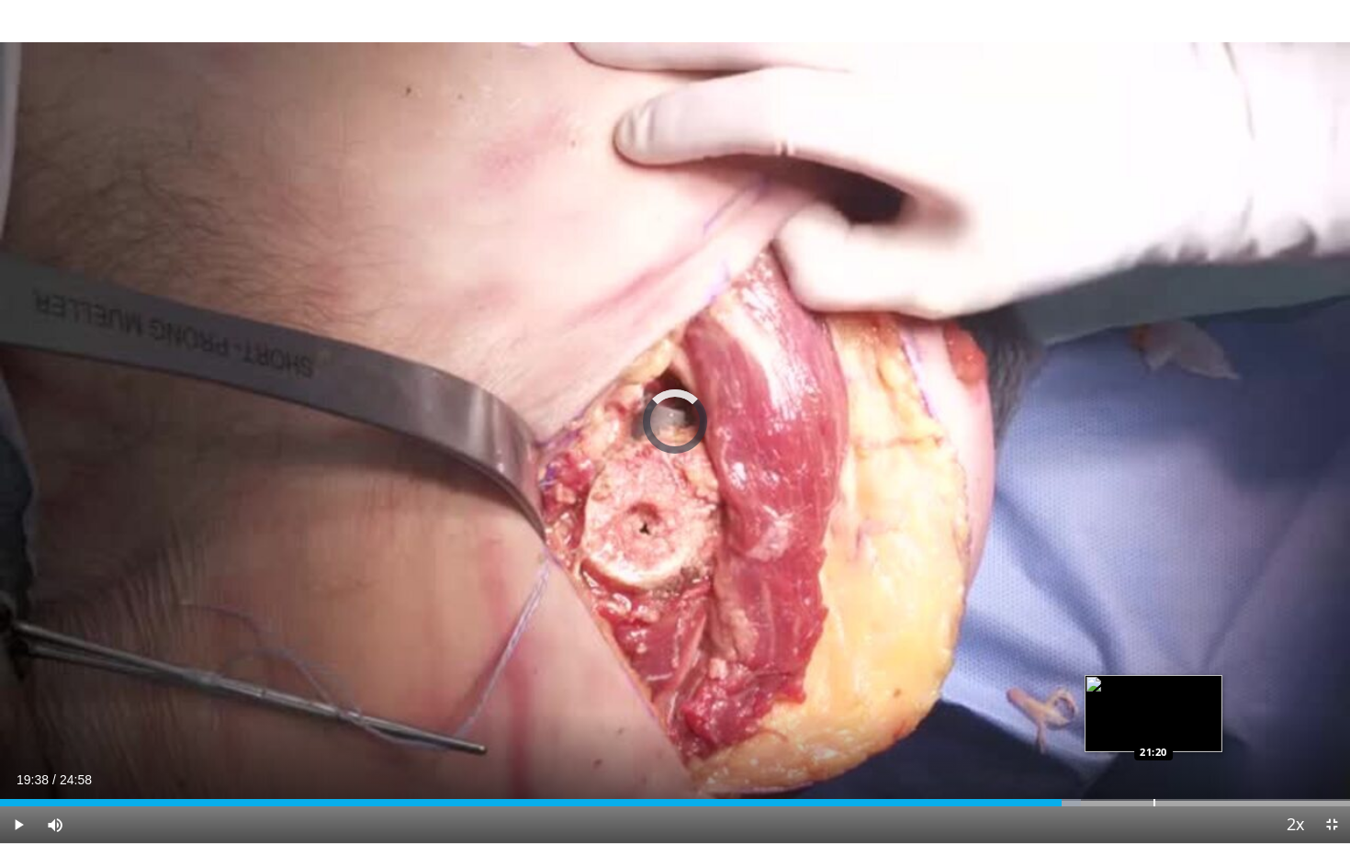
click at [1154, 731] on div "Loaded : 80.09% 19:38 21:20" at bounding box center [675, 797] width 1350 height 17
click at [1174, 731] on div "Loaded : 86.04% 21:20 21:42" at bounding box center [675, 797] width 1350 height 17
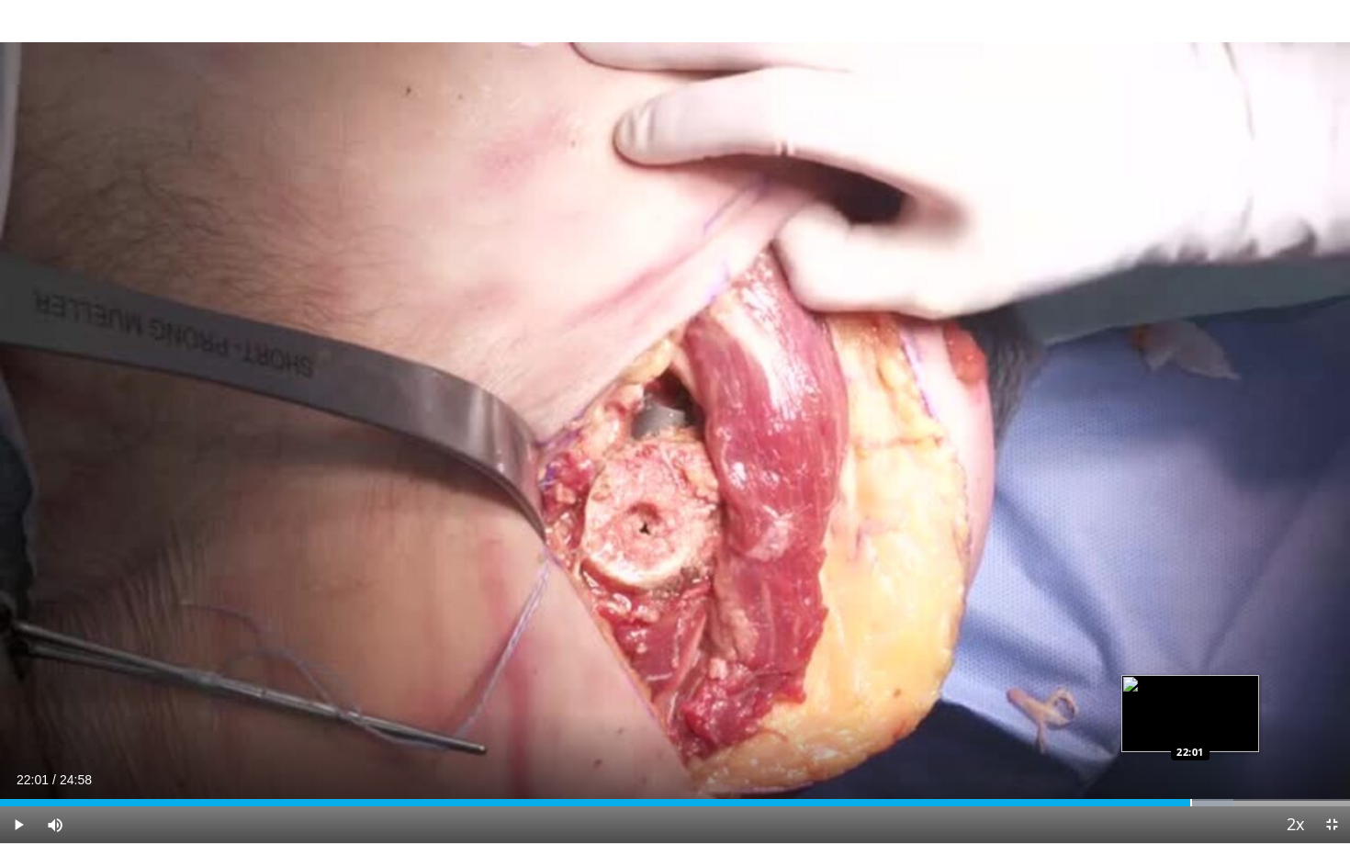
click at [1190, 731] on div "Progress Bar" at bounding box center [1191, 802] width 2 height 7
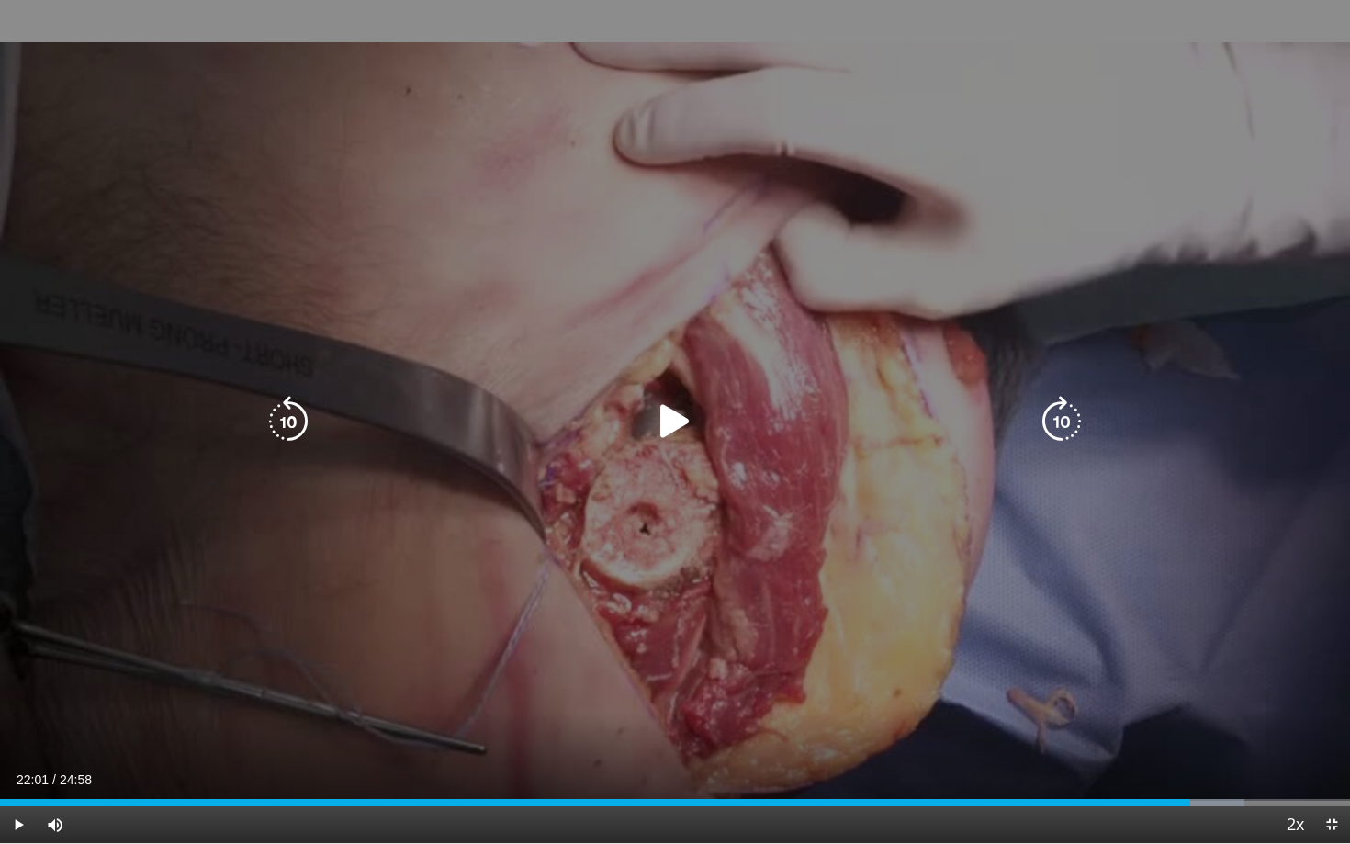
click at [665, 428] on icon "Video Player" at bounding box center [674, 421] width 51 height 51
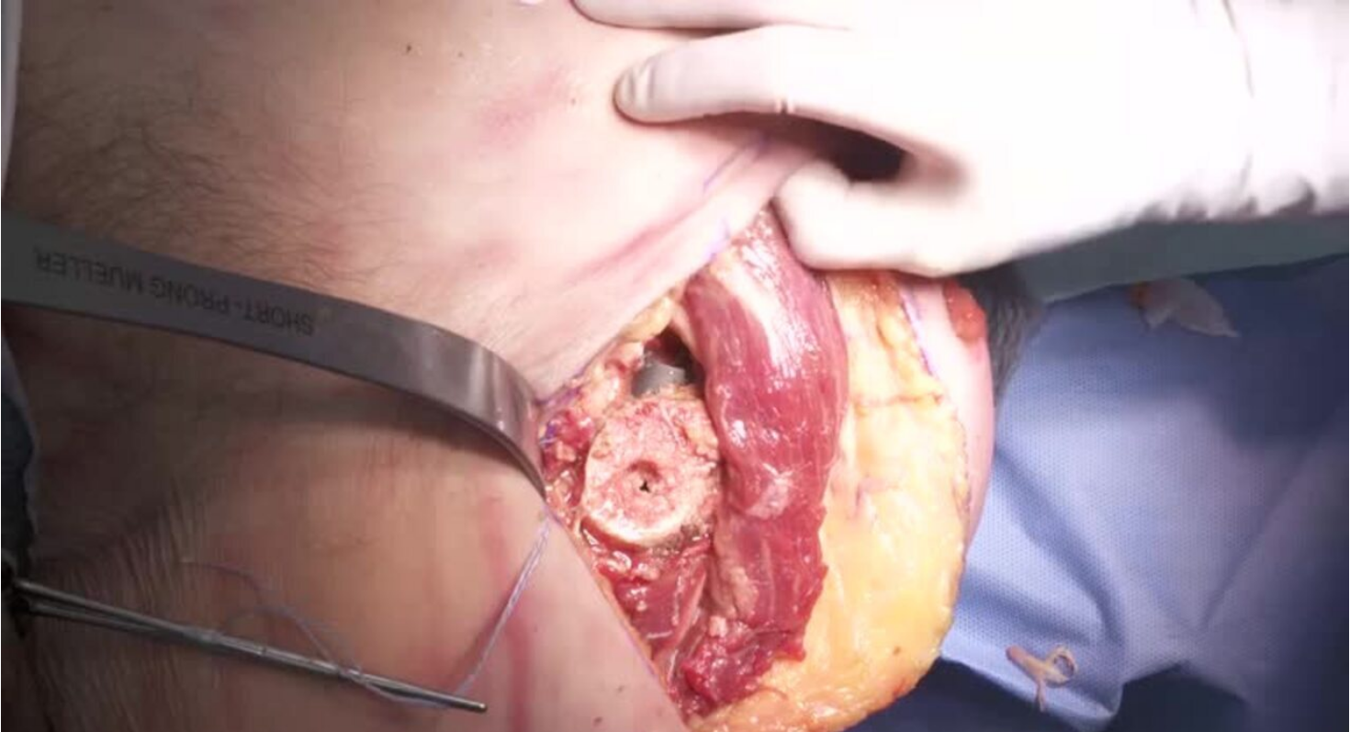
scroll to position [0, 0]
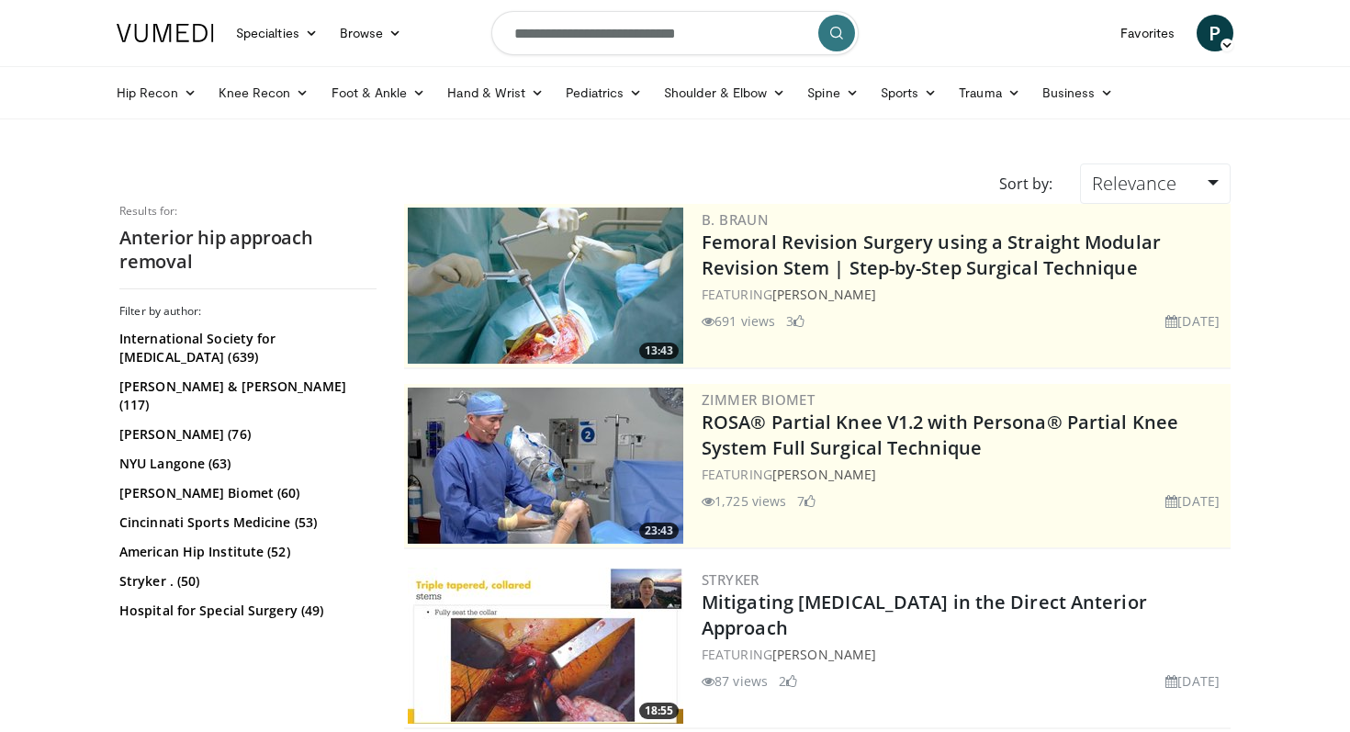
click at [546, 261] on img at bounding box center [546, 286] width 276 height 156
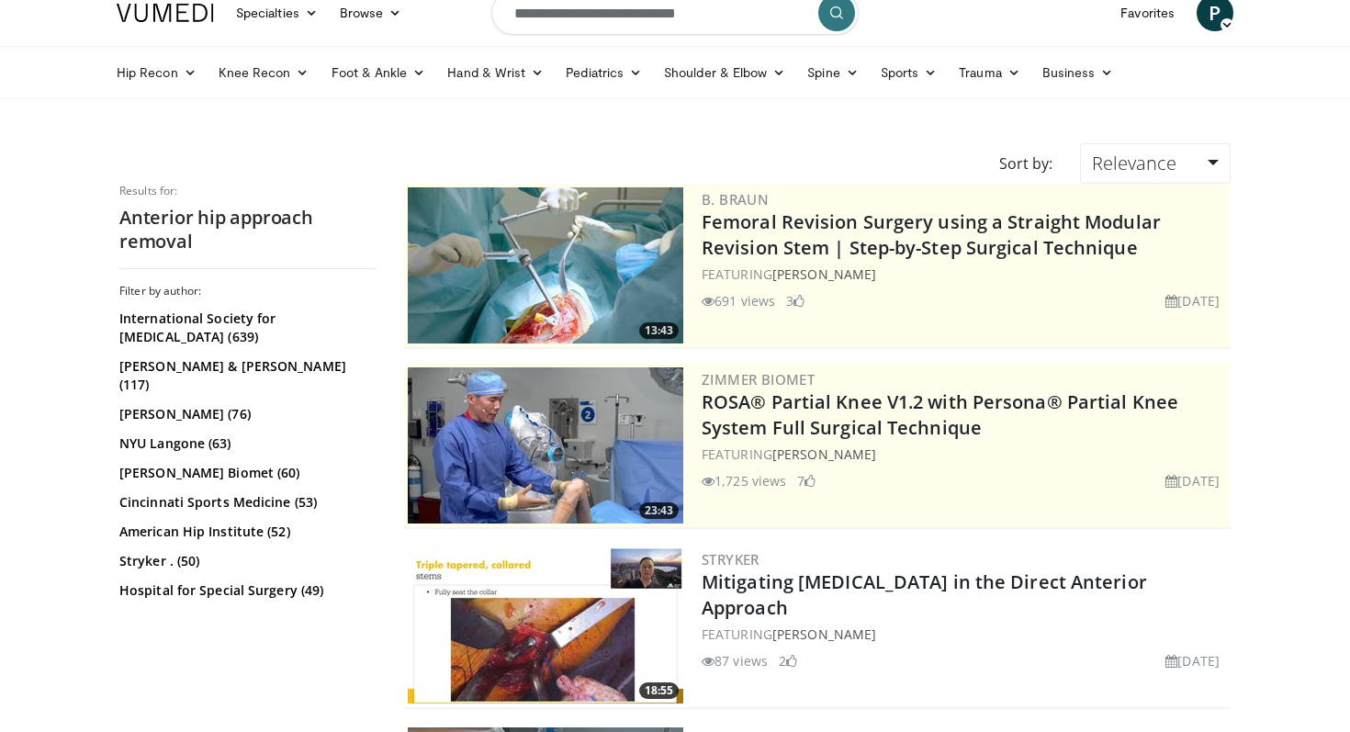
scroll to position [23, 0]
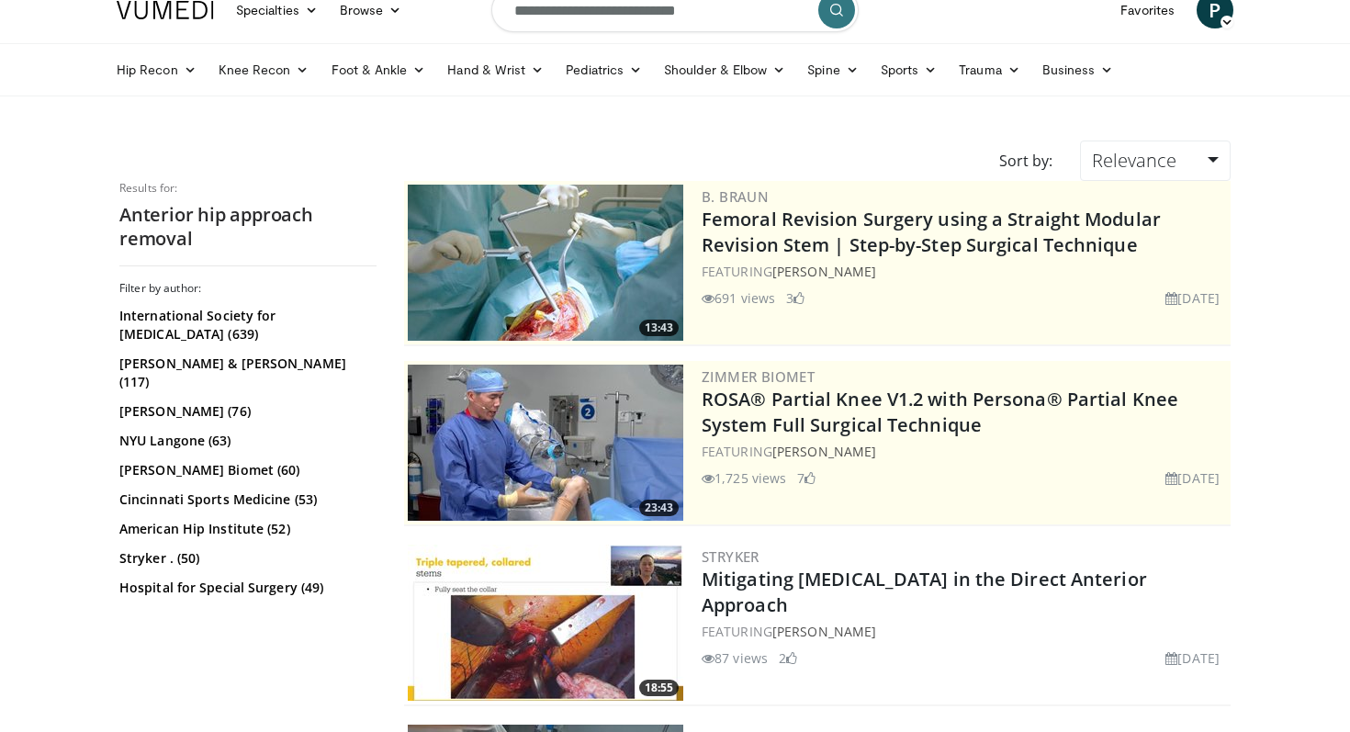
click at [830, 16] on icon "submit" at bounding box center [836, 10] width 15 height 15
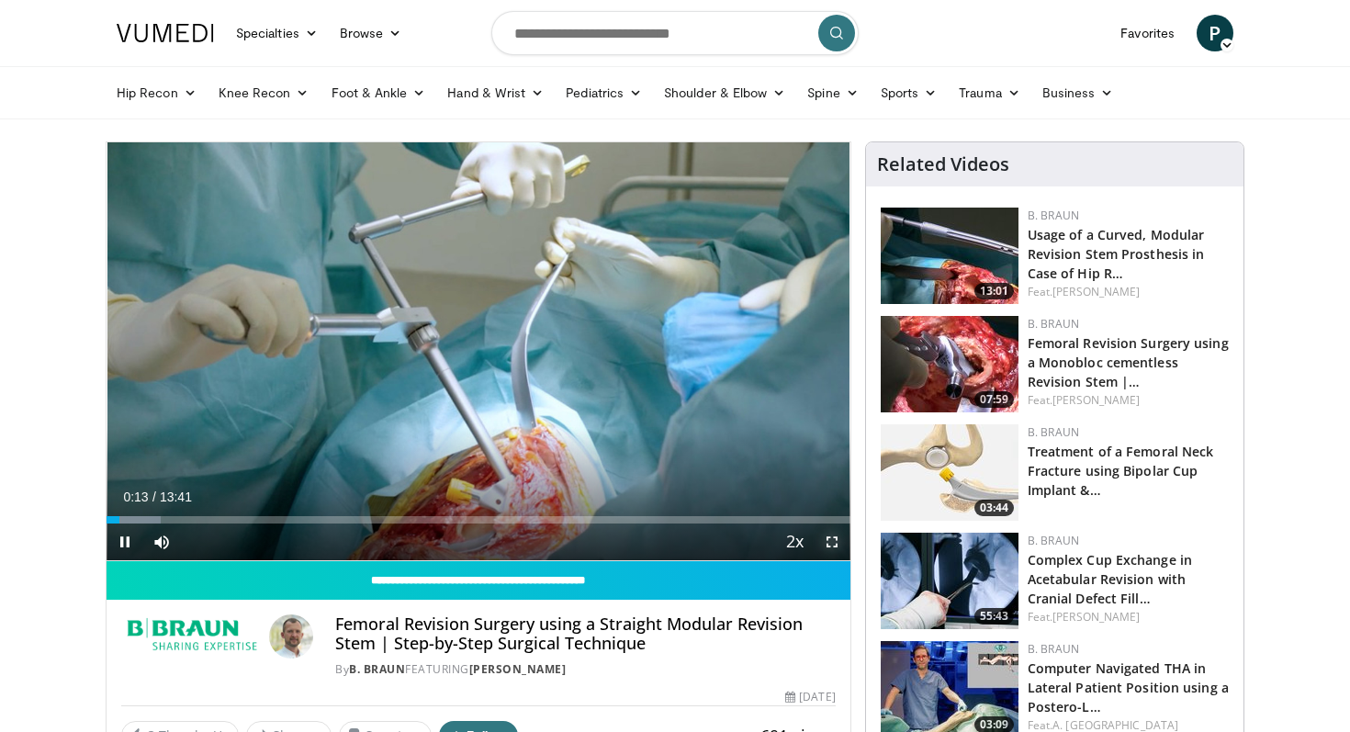
click at [839, 549] on span "Video Player" at bounding box center [832, 542] width 37 height 37
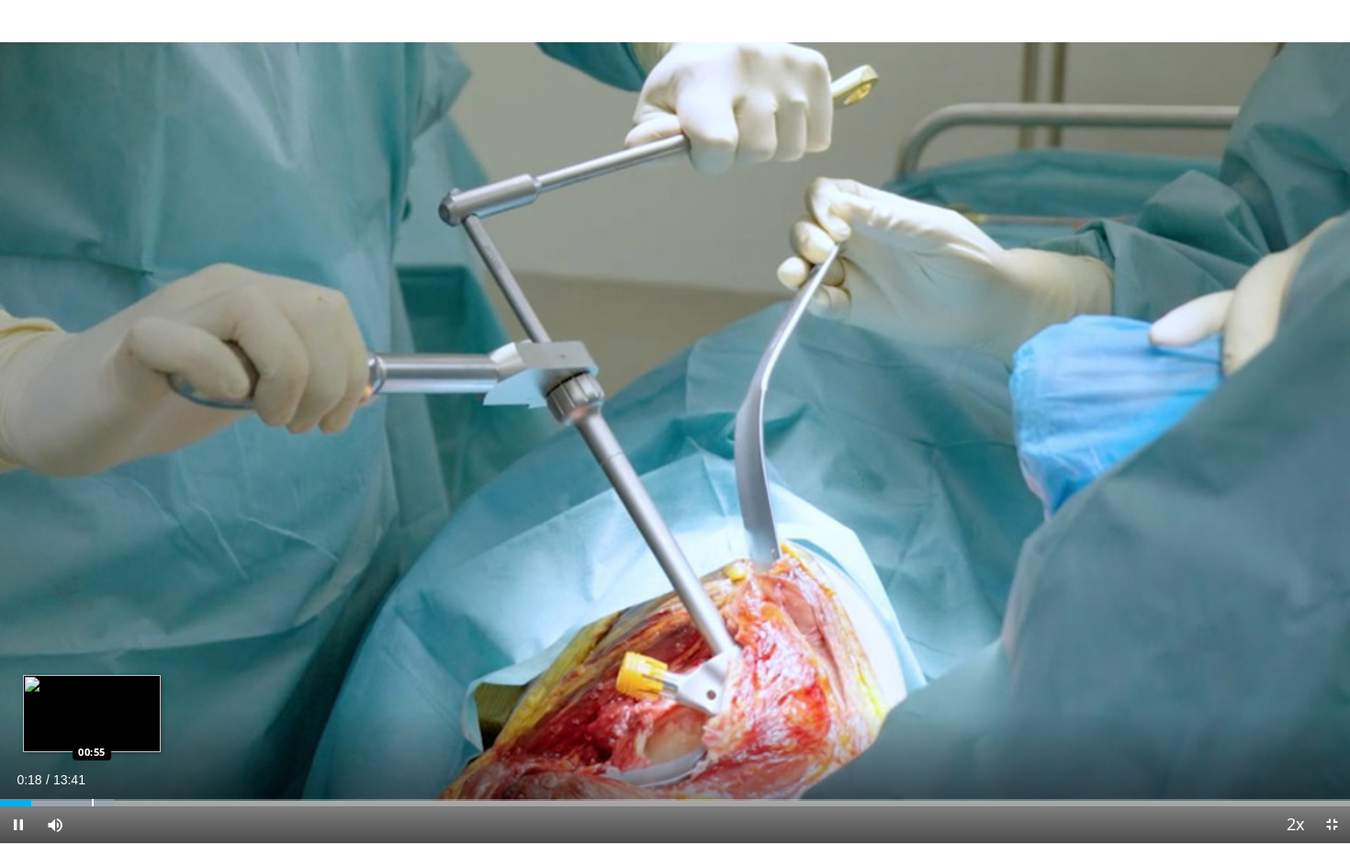
click at [91, 731] on div "Progress Bar" at bounding box center [57, 802] width 114 height 7
click at [215, 731] on div "Current Time 0:55 / Duration 13:41 Pause Skip Backward Skip Forward Mute Loaded…" at bounding box center [675, 824] width 1350 height 37
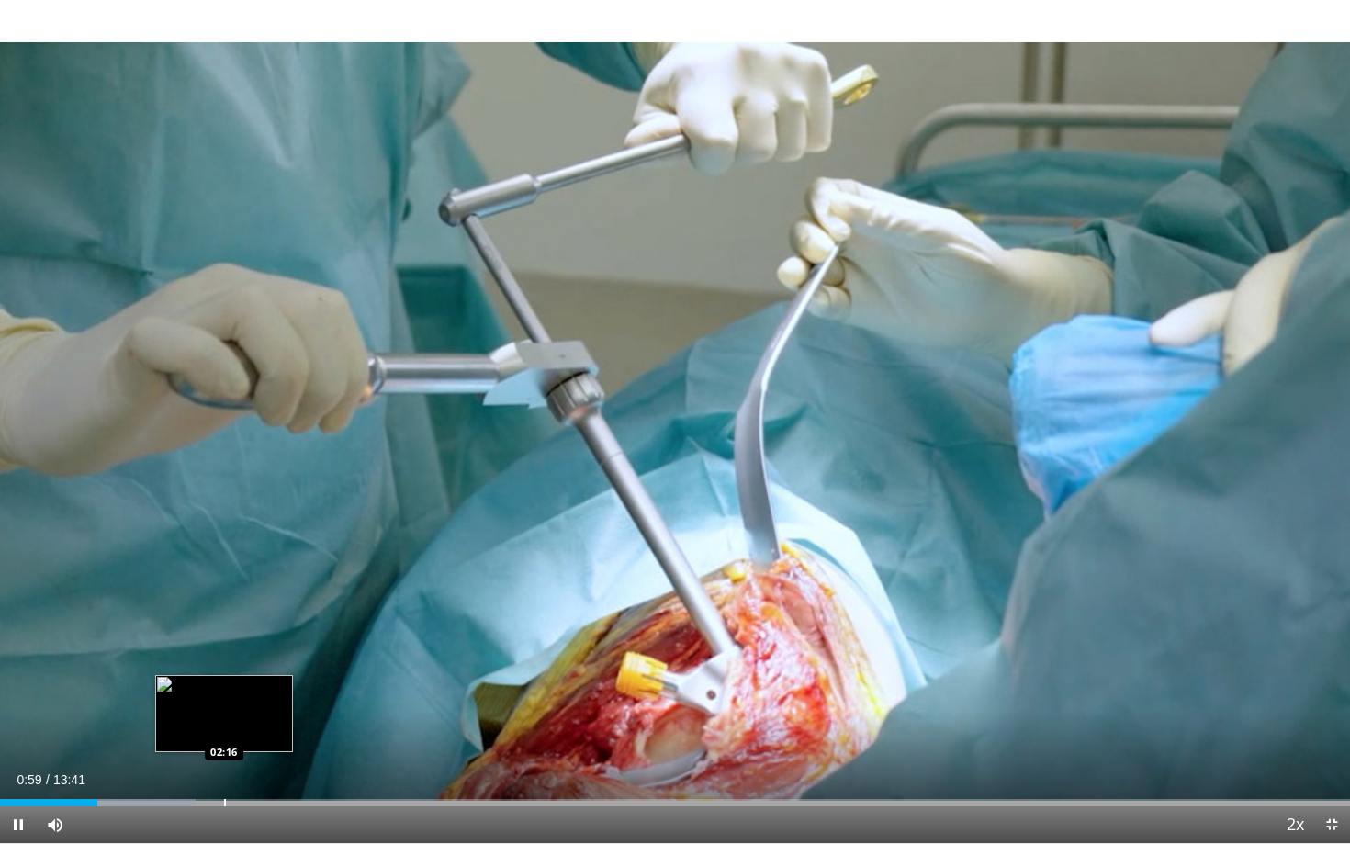
click at [223, 731] on div "Loaded : 14.47% 00:59 02:16" at bounding box center [675, 797] width 1350 height 17
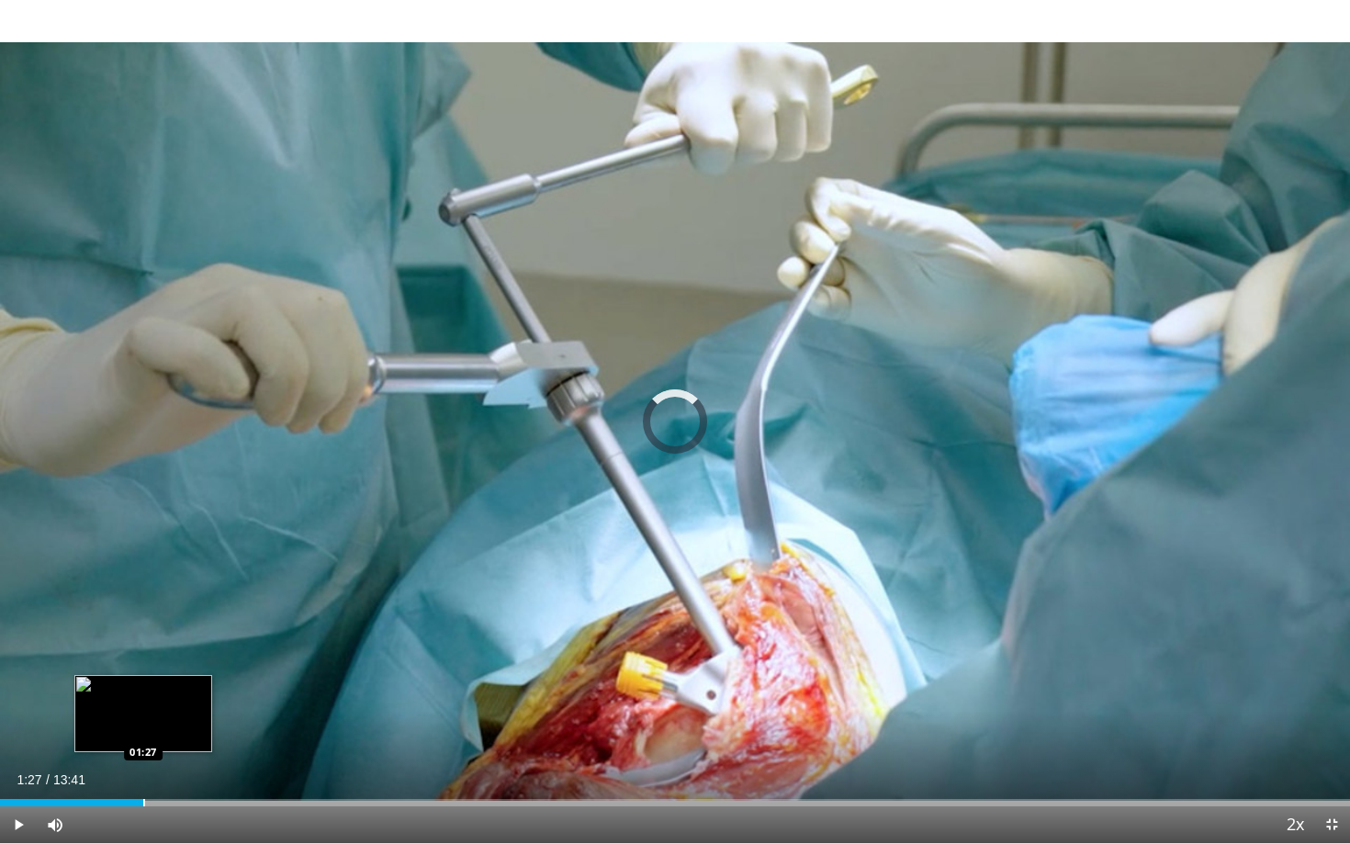
click at [143, 731] on div "Progress Bar" at bounding box center [144, 802] width 2 height 7
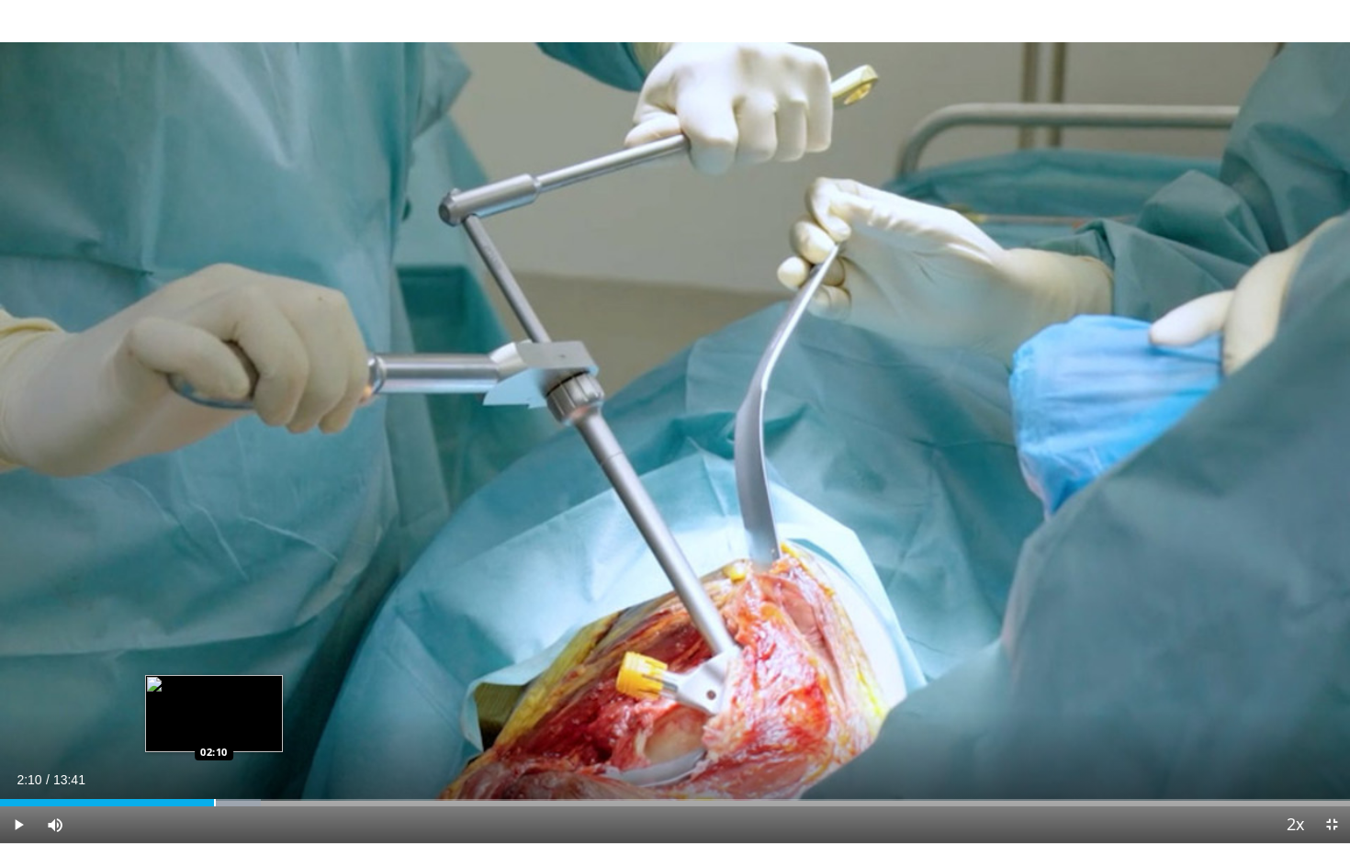
click at [214, 731] on div "Progress Bar" at bounding box center [215, 802] width 2 height 7
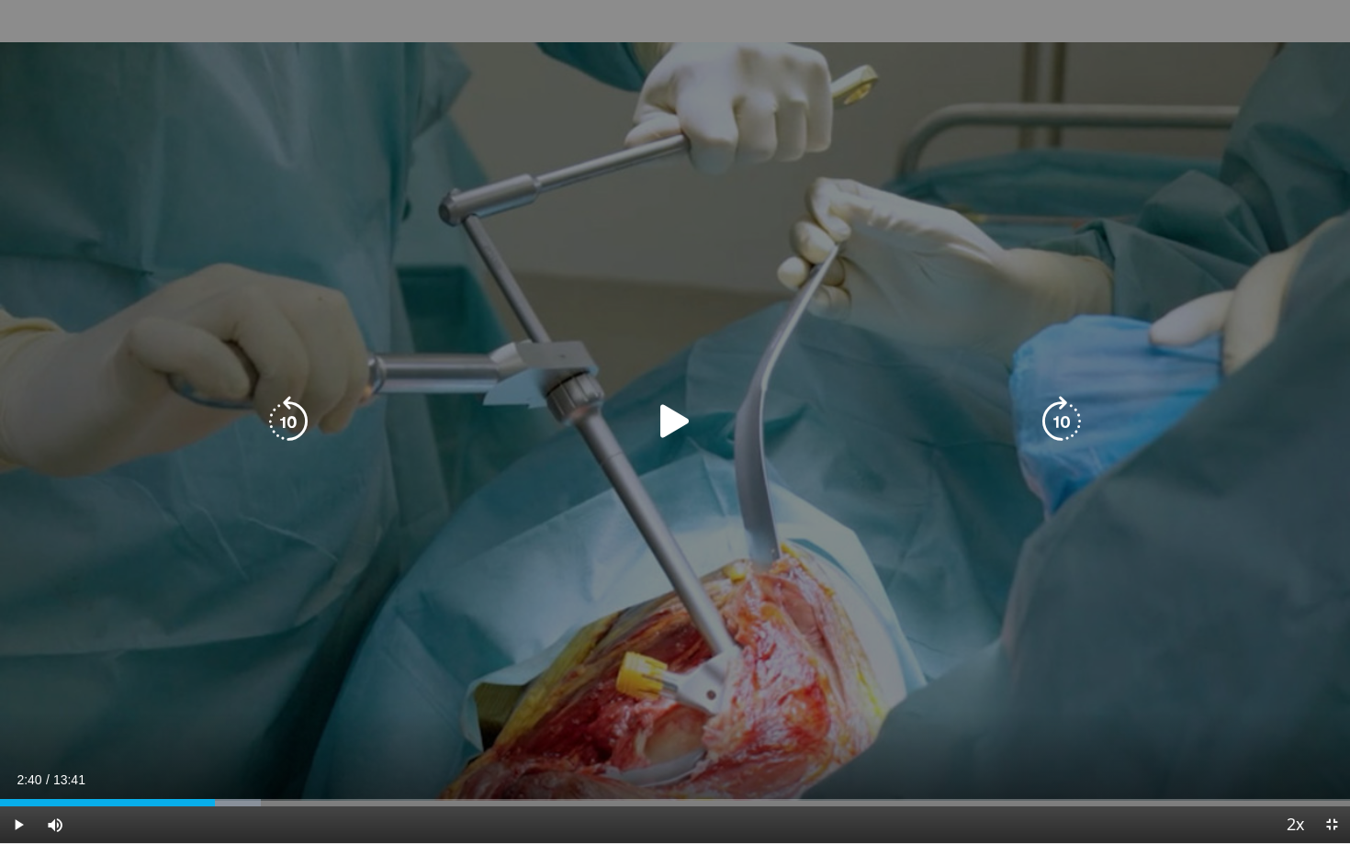
click at [263, 731] on div "Loaded : 19.30% 02:11 02:10" at bounding box center [675, 802] width 1350 height 7
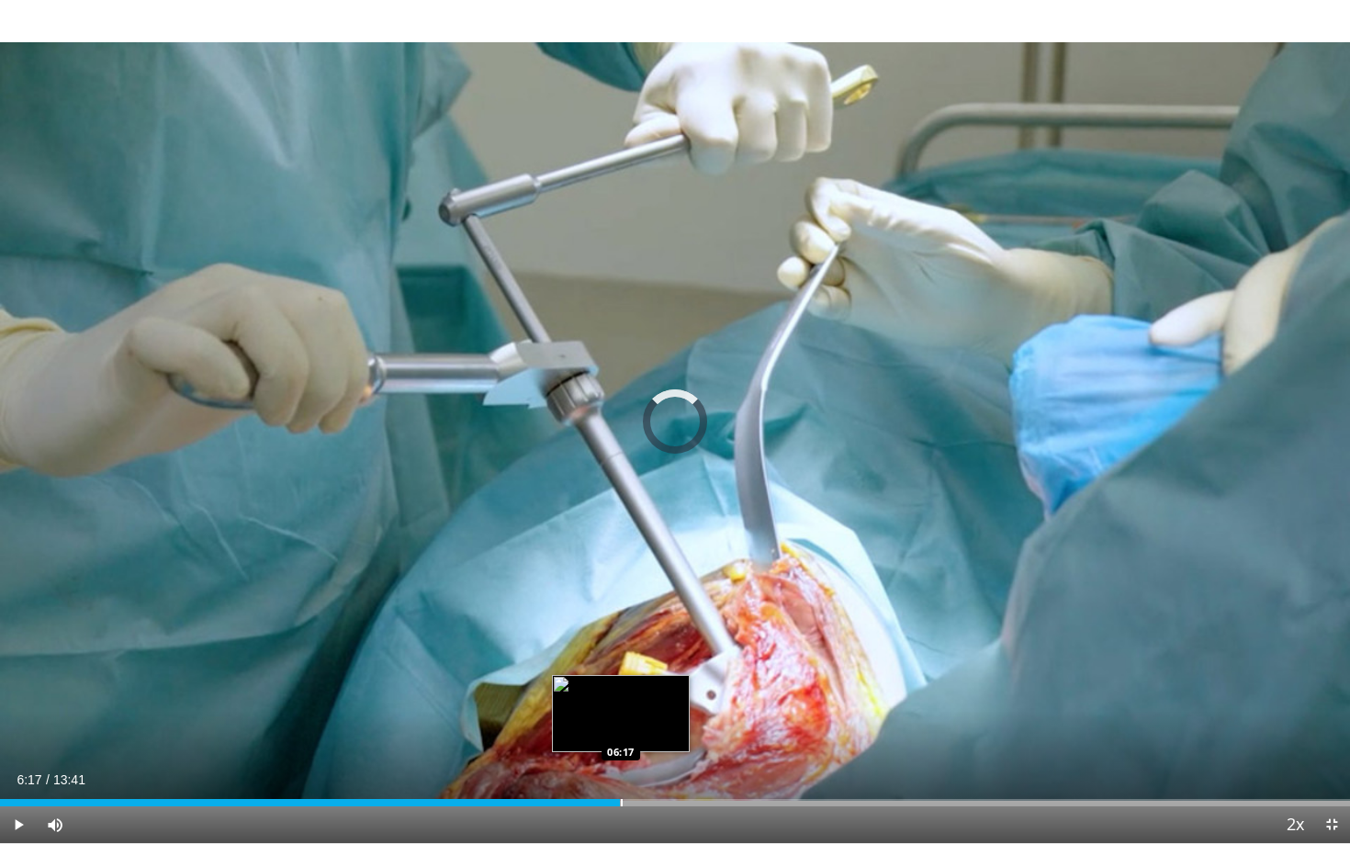
click at [620, 731] on div "Loaded : 30.16% 06:17 06:17" at bounding box center [675, 802] width 1350 height 7
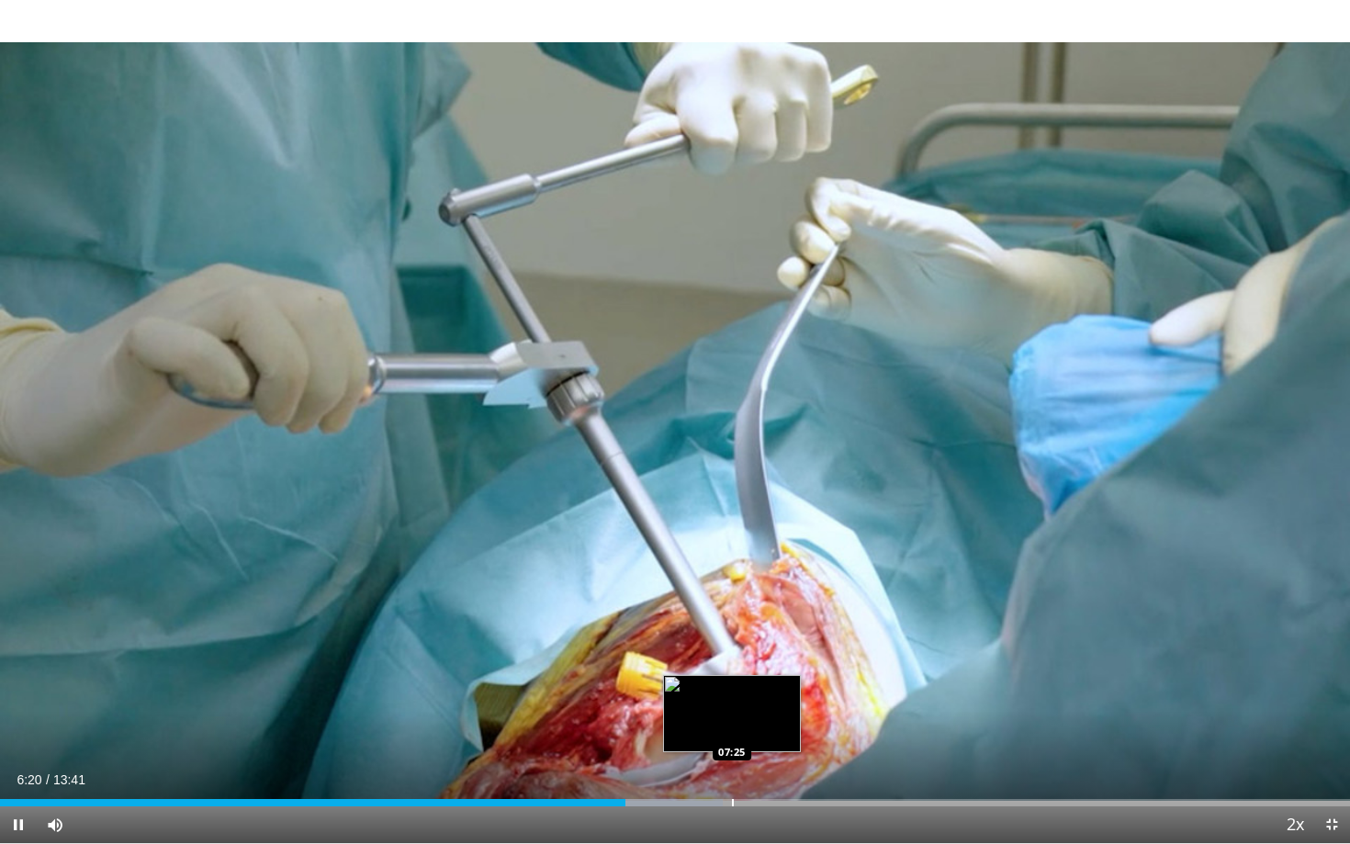
click at [732, 731] on div "Progress Bar" at bounding box center [733, 802] width 2 height 7
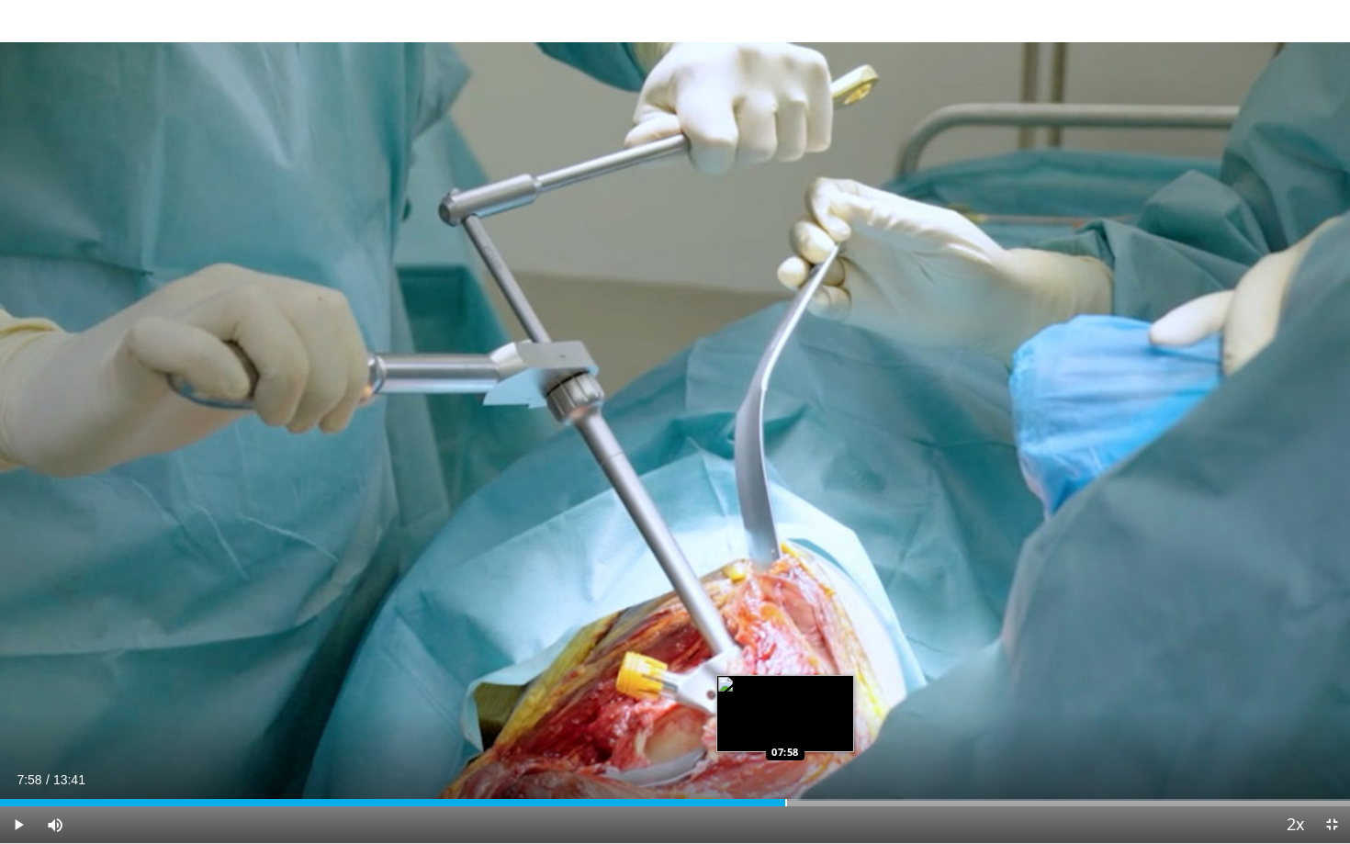
click at [785, 731] on div "Progress Bar" at bounding box center [786, 802] width 2 height 7
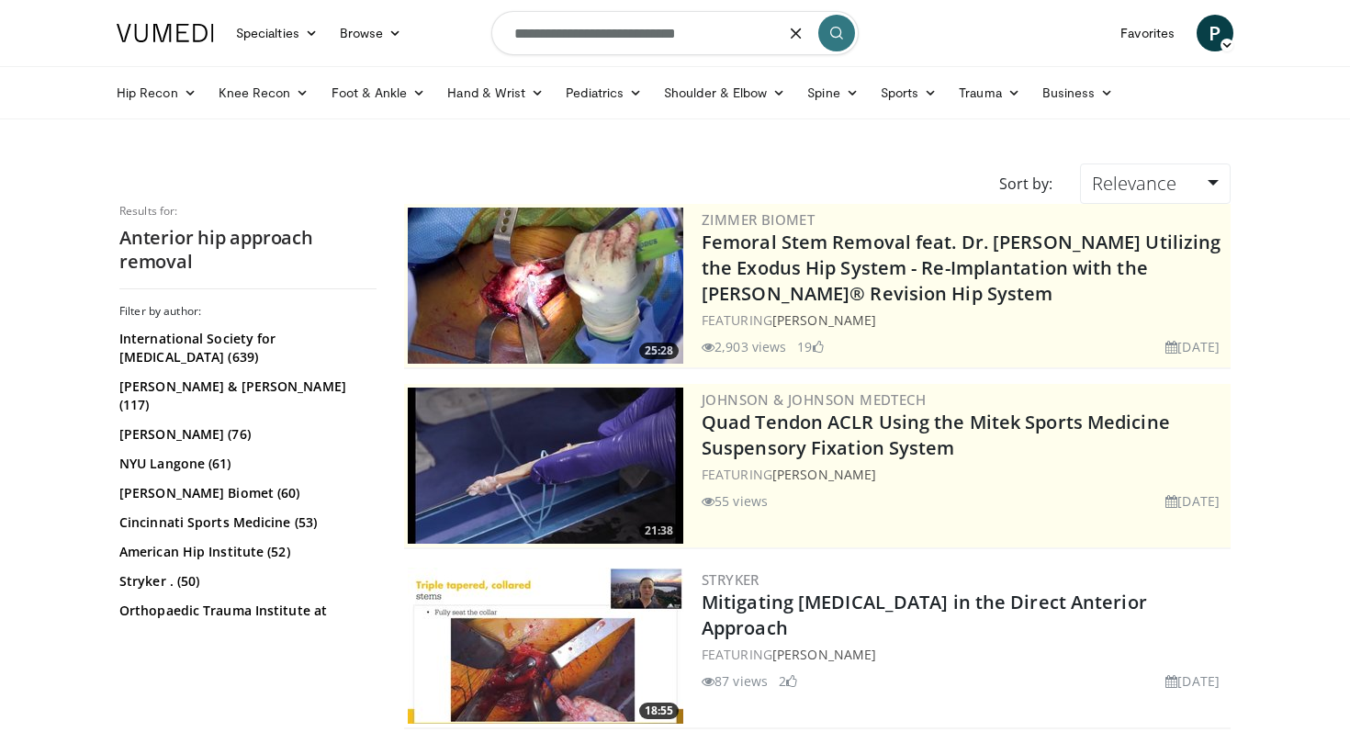
drag, startPoint x: 722, startPoint y: 38, endPoint x: 731, endPoint y: 39, distance: 9.4
click at [731, 39] on input "**********" at bounding box center [674, 33] width 367 height 44
type input "**********"
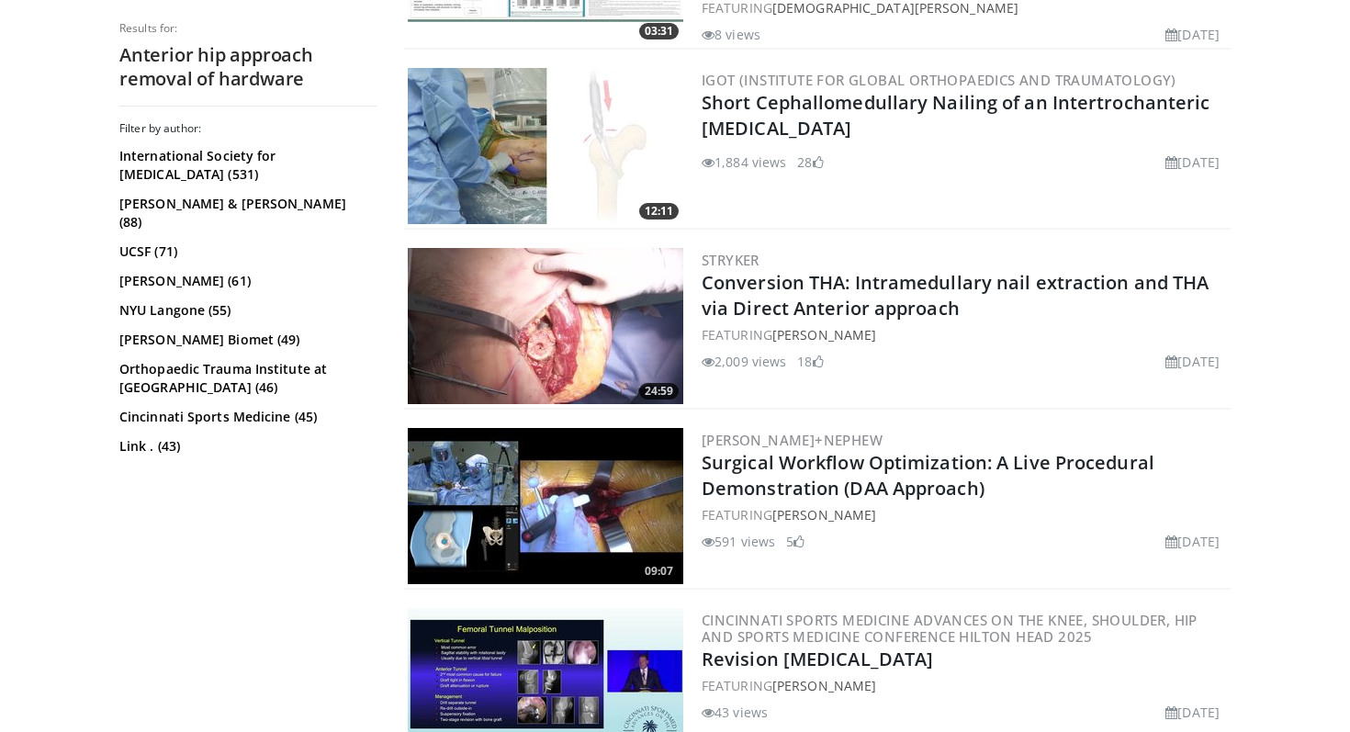
scroll to position [2349, 0]
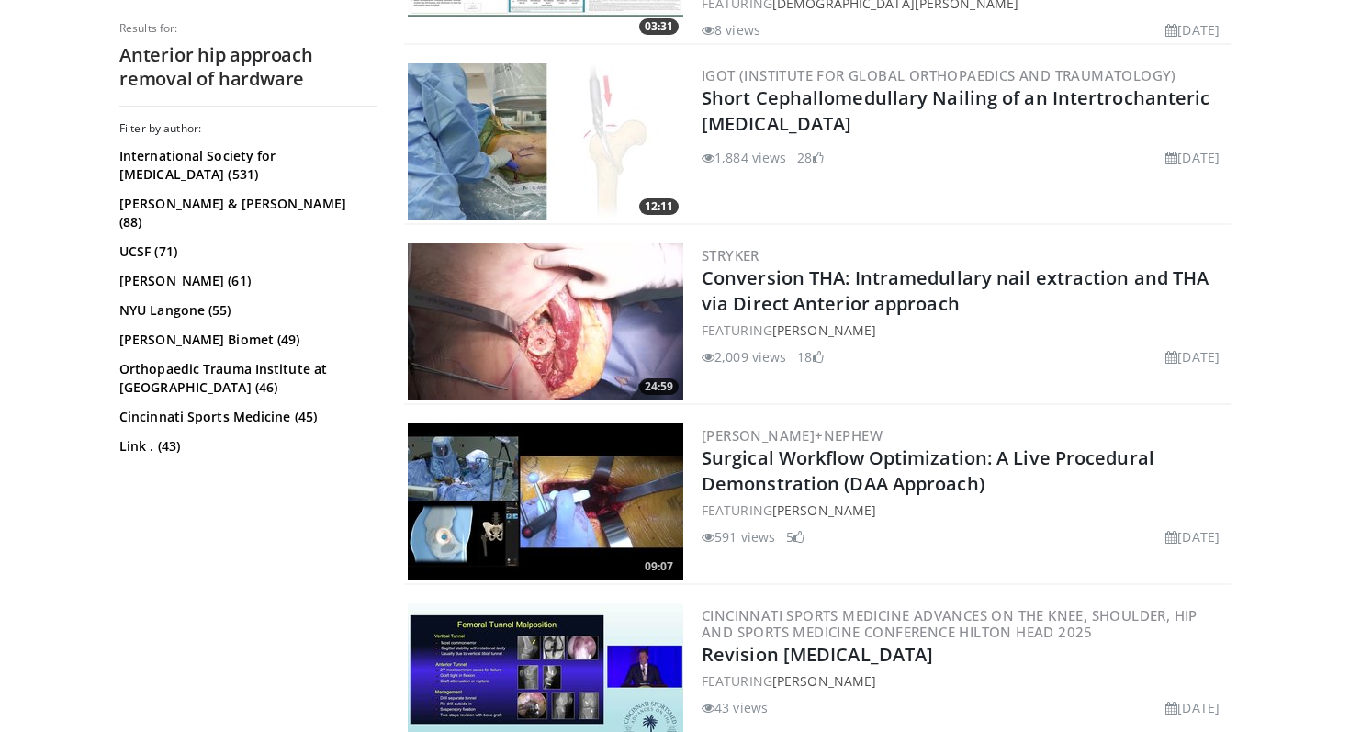
click at [568, 295] on img at bounding box center [546, 321] width 276 height 156
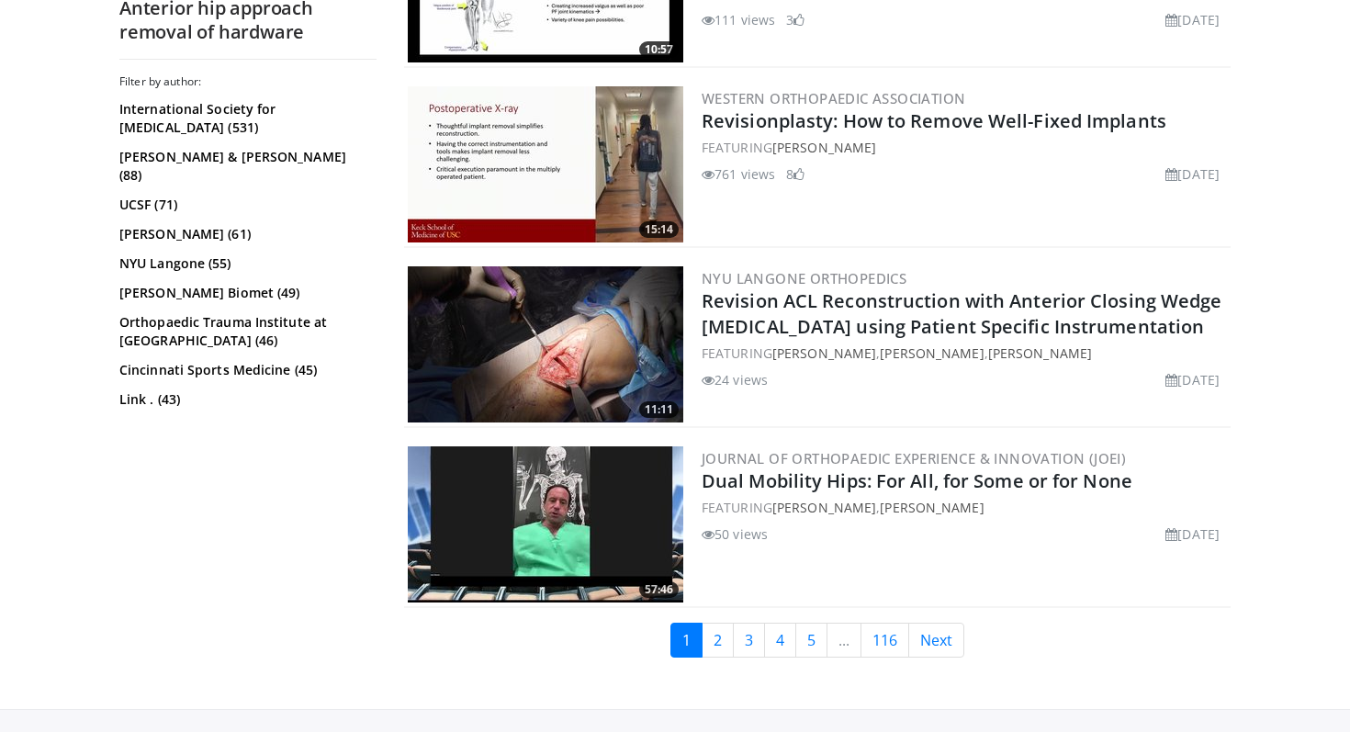
scroll to position [4608, 0]
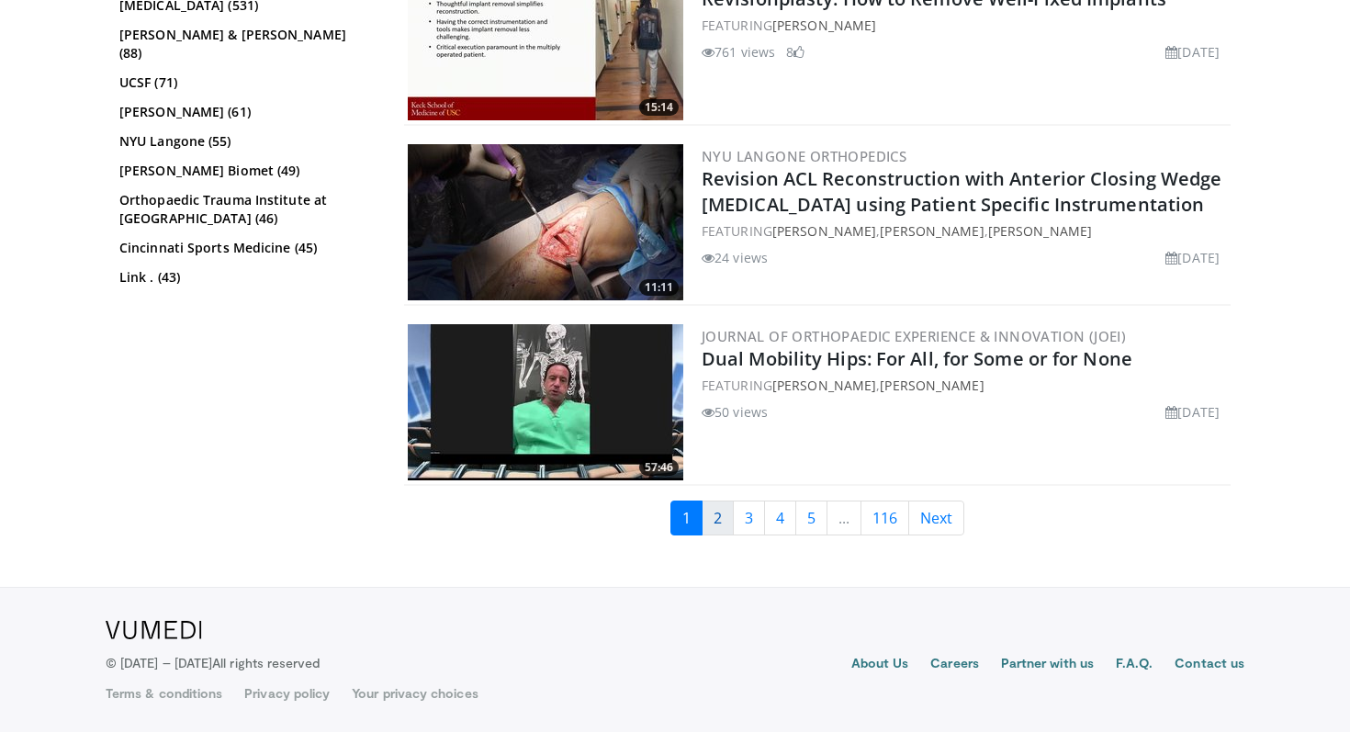
click at [709, 507] on link "2" at bounding box center [718, 518] width 32 height 35
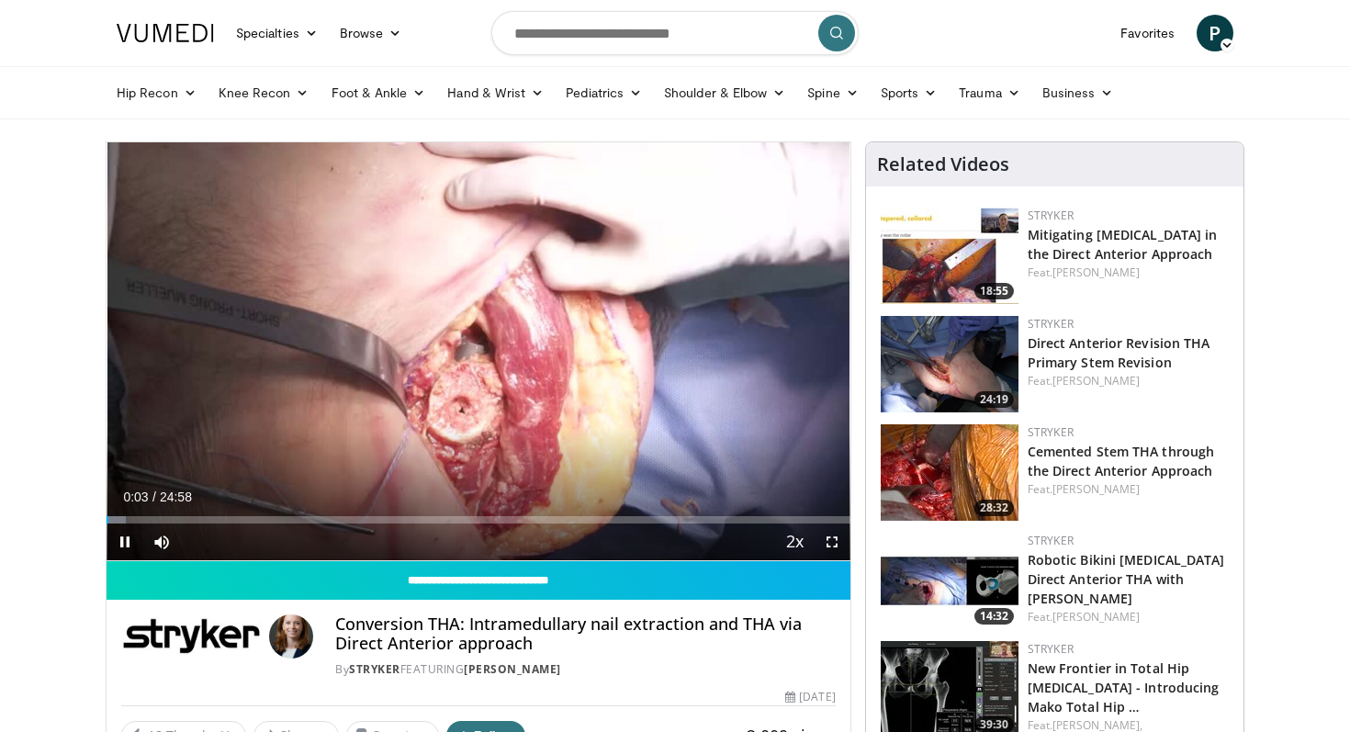
click at [207, 524] on div "Current Time 0:03 / Duration 24:58 Pause Skip Backward Skip Forward Mute Loaded…" at bounding box center [479, 542] width 744 height 37
click at [251, 518] on div "Progress Bar" at bounding box center [250, 519] width 2 height 7
click at [312, 526] on div "Current Time 4:52 / Duration 24:58 Pause Skip Backward Skip Forward Mute Loaded…" at bounding box center [479, 542] width 744 height 37
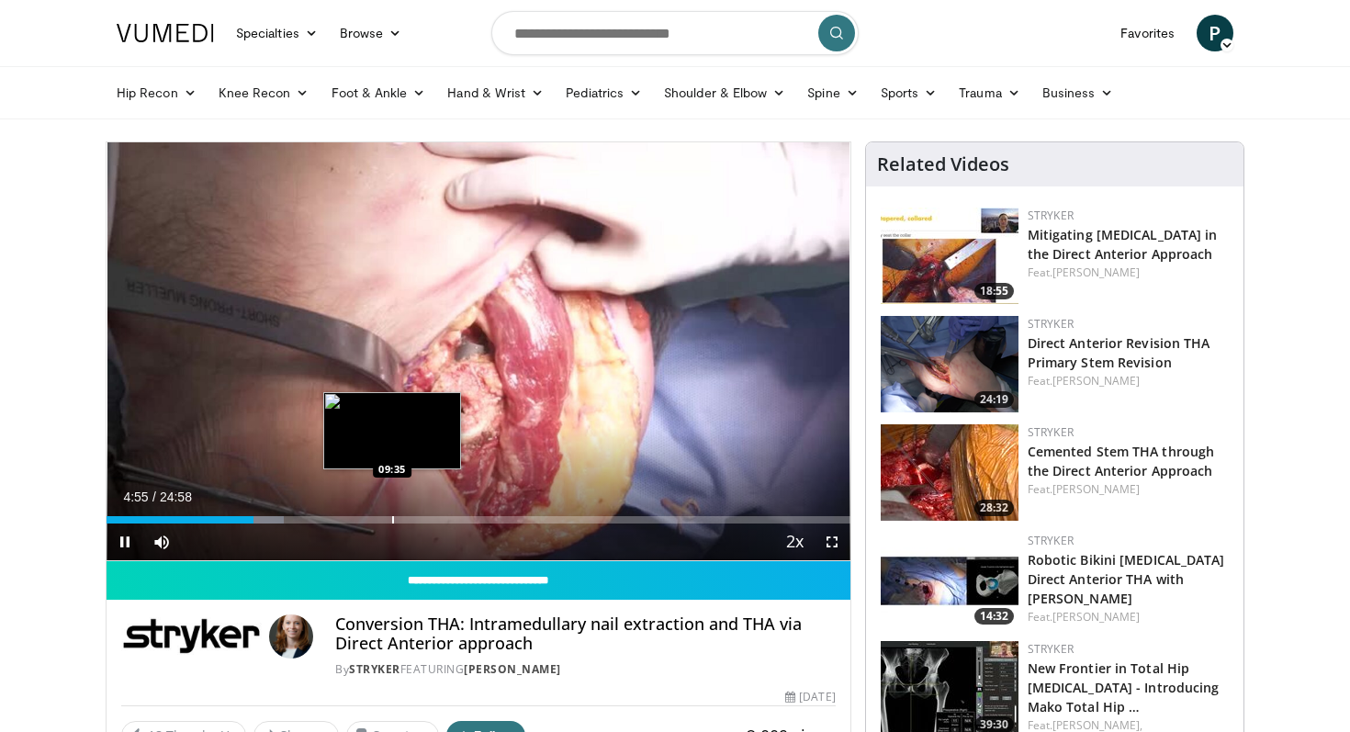
click at [392, 519] on div "Progress Bar" at bounding box center [393, 519] width 2 height 7
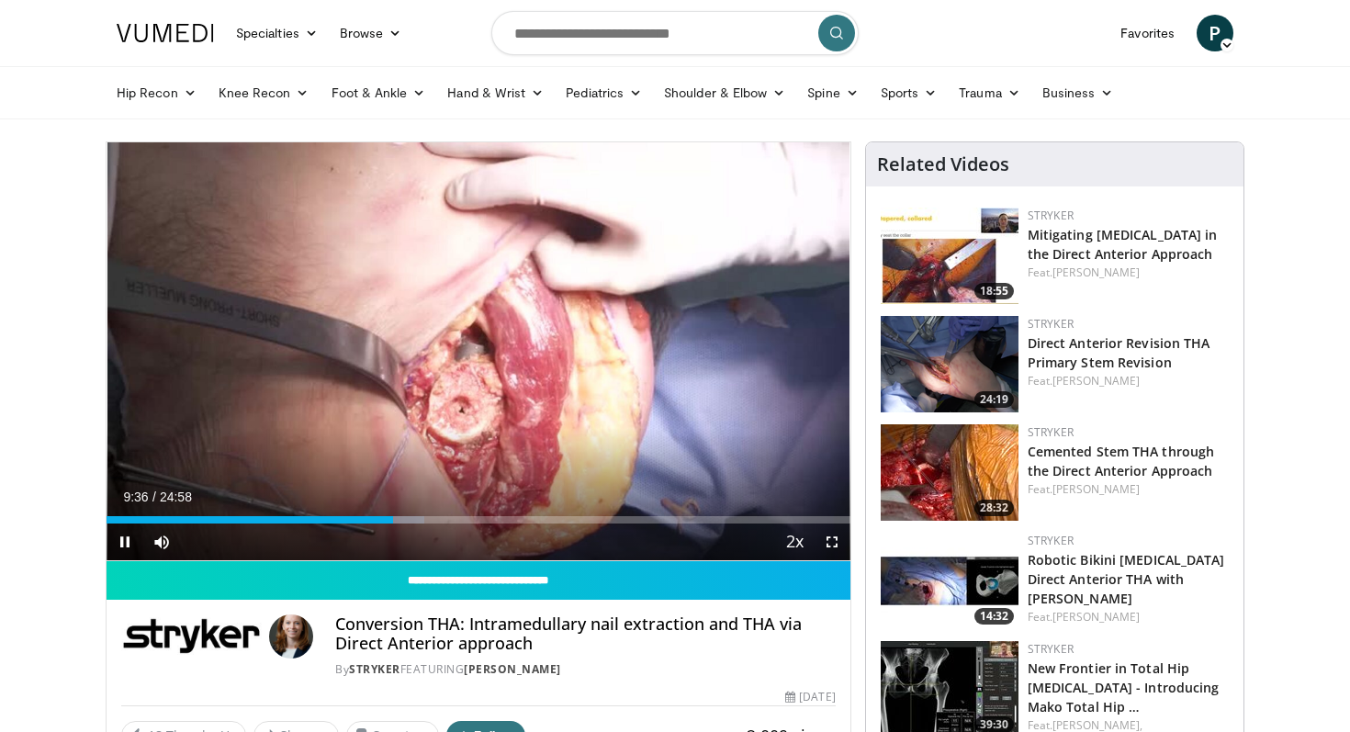
click at [469, 524] on div "Current Time 9:36 / Duration 24:58 Pause Skip Backward Skip Forward Mute Loaded…" at bounding box center [479, 542] width 744 height 37
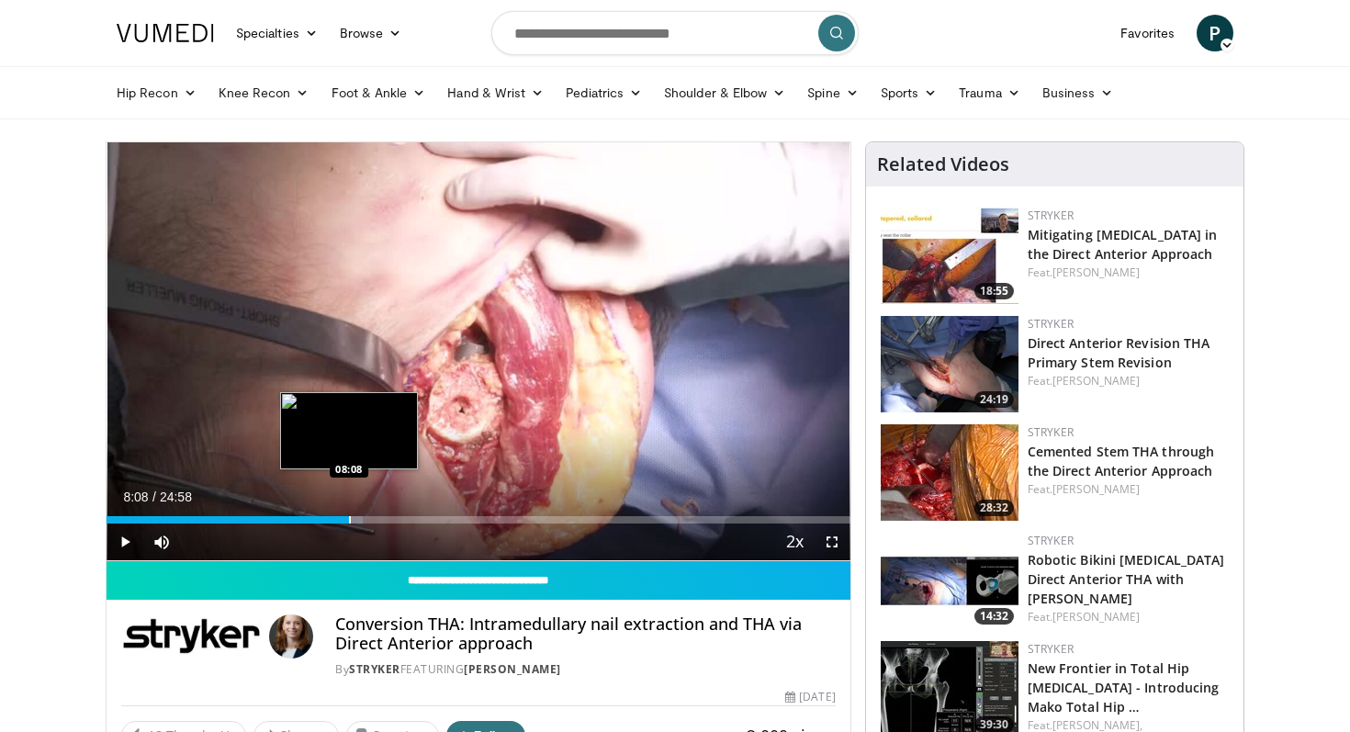
click at [349, 513] on div "Loaded : 34.41% 08:08 08:08" at bounding box center [479, 514] width 744 height 17
click at [365, 516] on div "Progress Bar" at bounding box center [366, 519] width 2 height 7
click at [374, 516] on div "Progress Bar" at bounding box center [375, 519] width 2 height 7
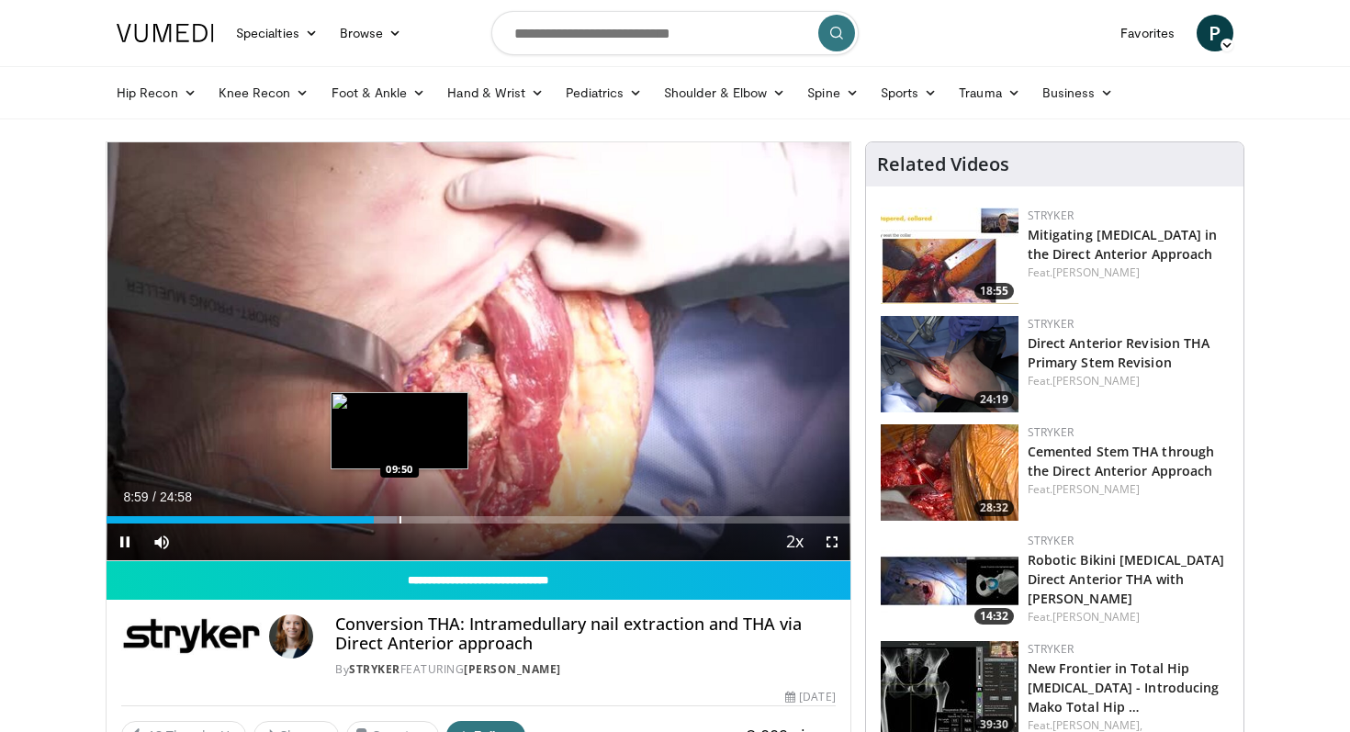
click at [400, 516] on div "Progress Bar" at bounding box center [401, 519] width 2 height 7
click at [420, 518] on div "Progress Bar" at bounding box center [421, 519] width 2 height 7
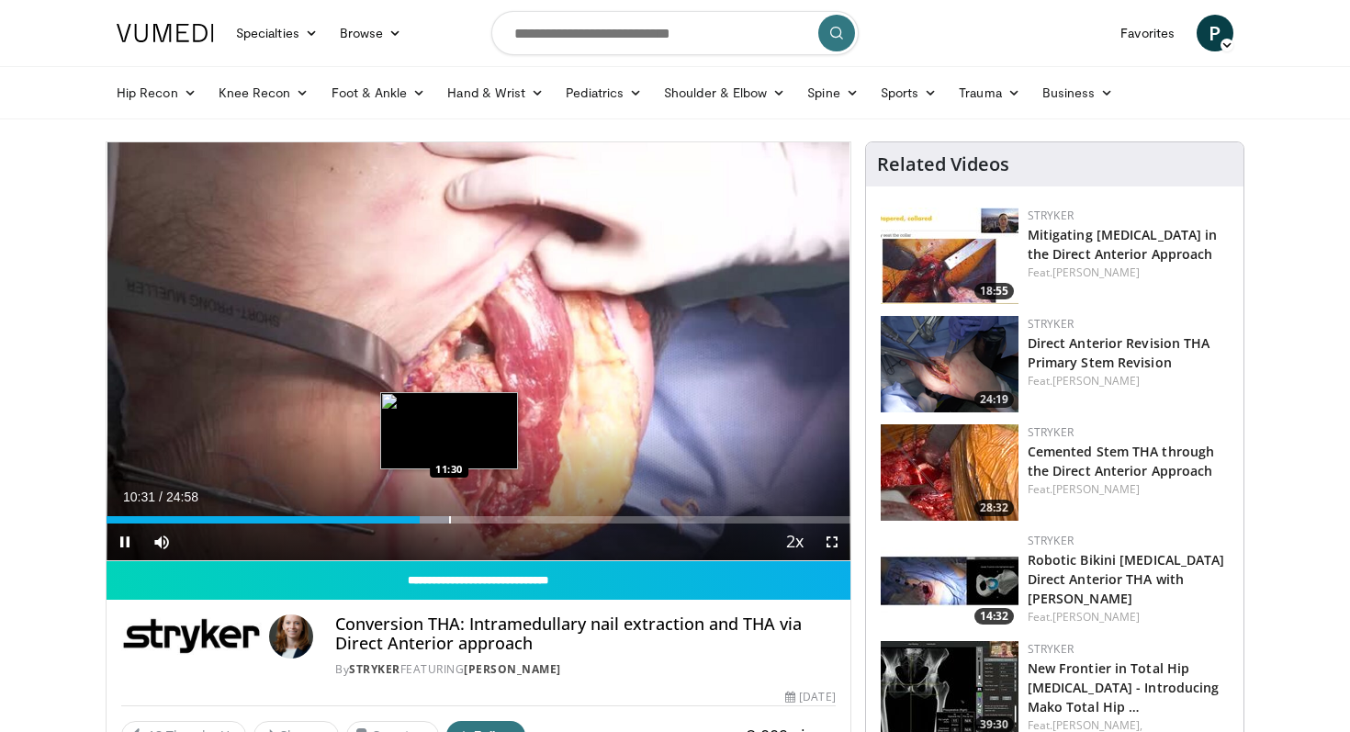
click at [450, 520] on div "Progress Bar" at bounding box center [450, 519] width 2 height 7
click at [464, 520] on div "Progress Bar" at bounding box center [465, 519] width 2 height 7
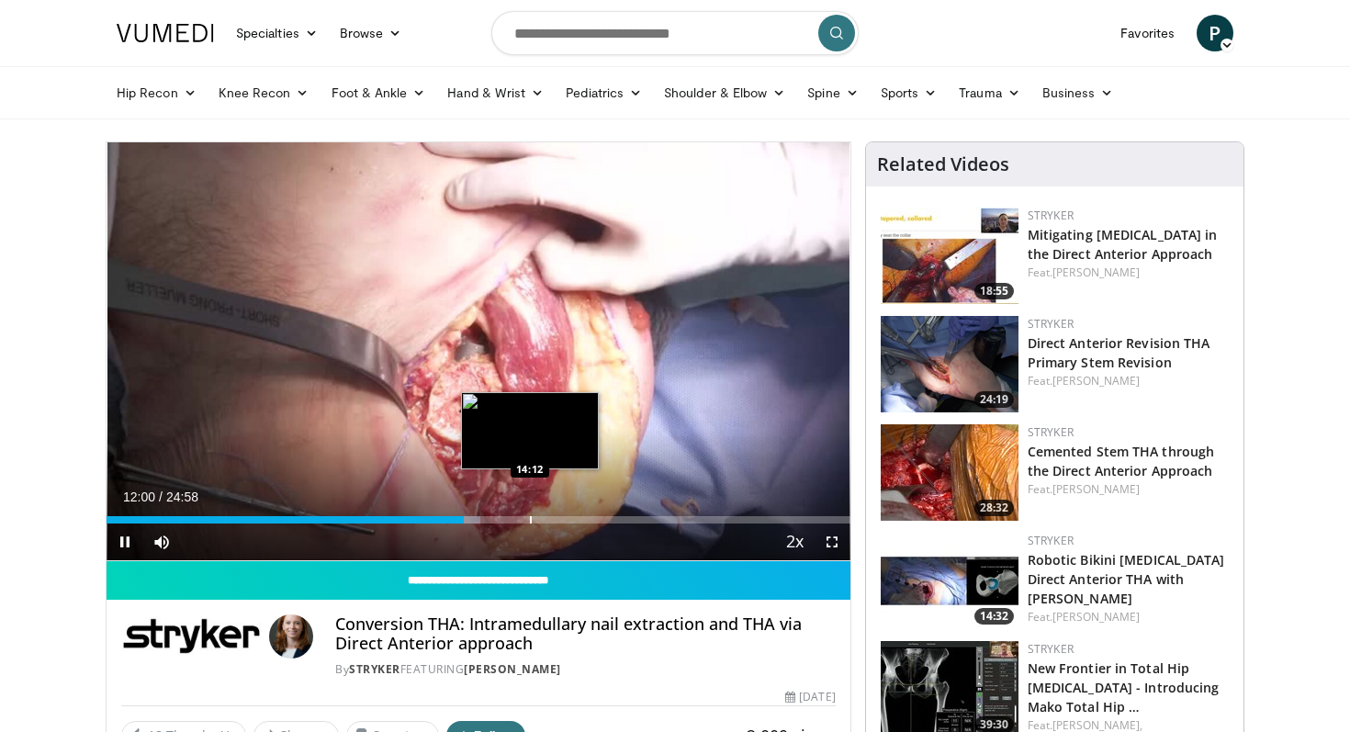
click at [530, 516] on div "Progress Bar" at bounding box center [531, 519] width 2 height 7
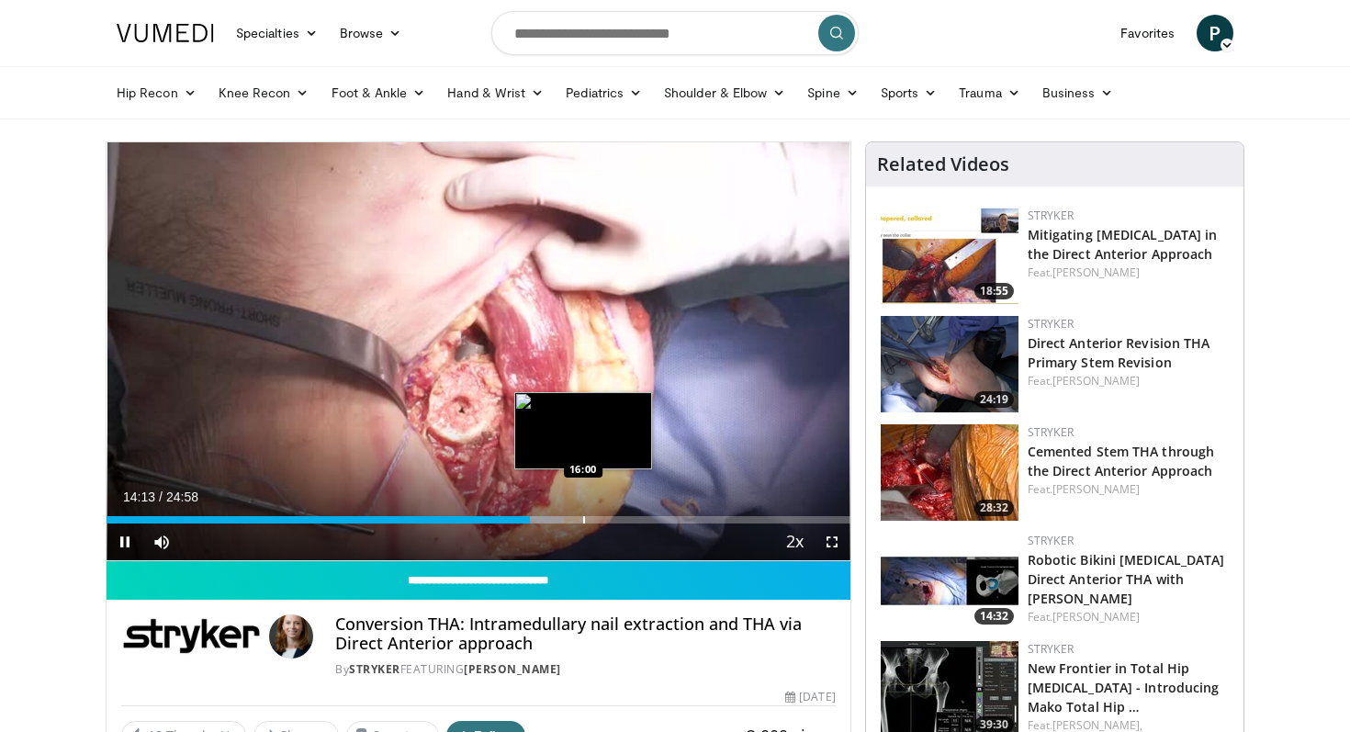
click at [583, 519] on div "Progress Bar" at bounding box center [584, 519] width 2 height 7
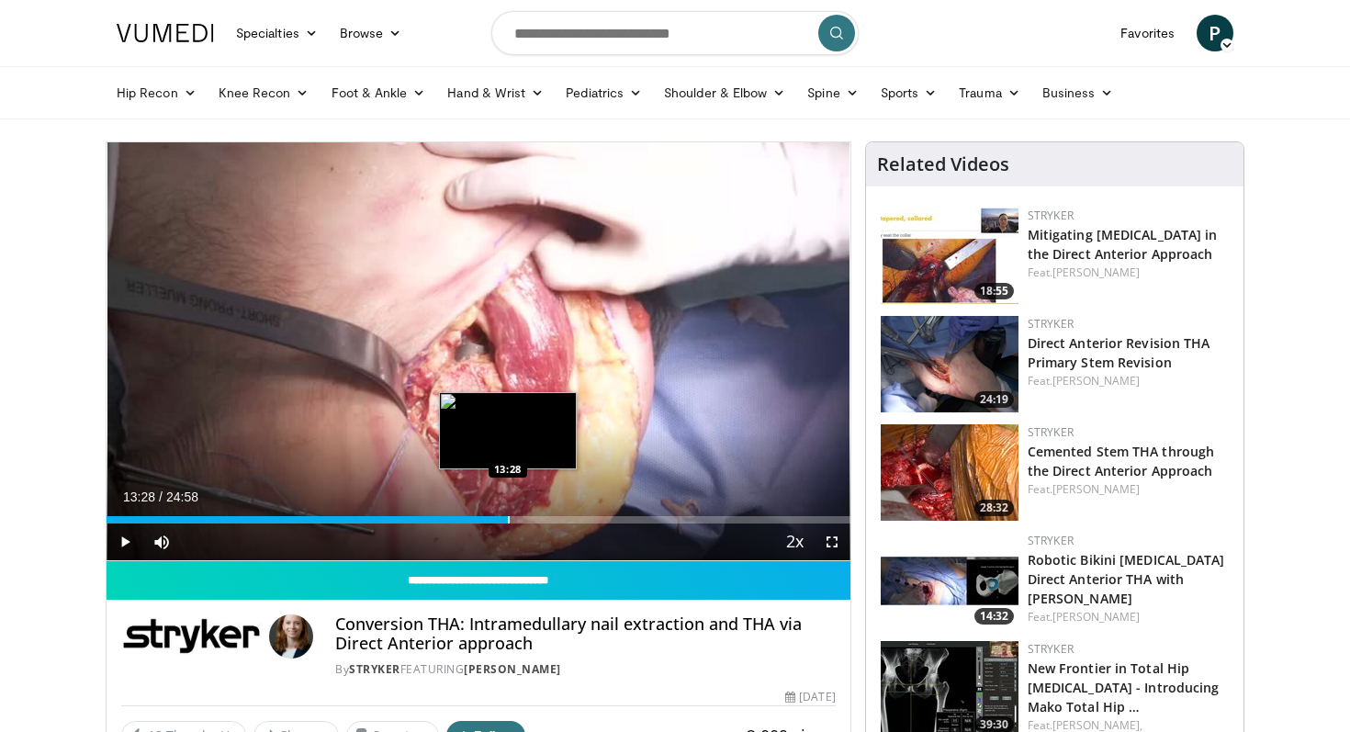
click at [508, 523] on div "Progress Bar" at bounding box center [509, 519] width 2 height 7
click at [483, 516] on div "Progress Bar" at bounding box center [484, 519] width 2 height 7
click at [535, 516] on div "Progress Bar" at bounding box center [536, 519] width 2 height 7
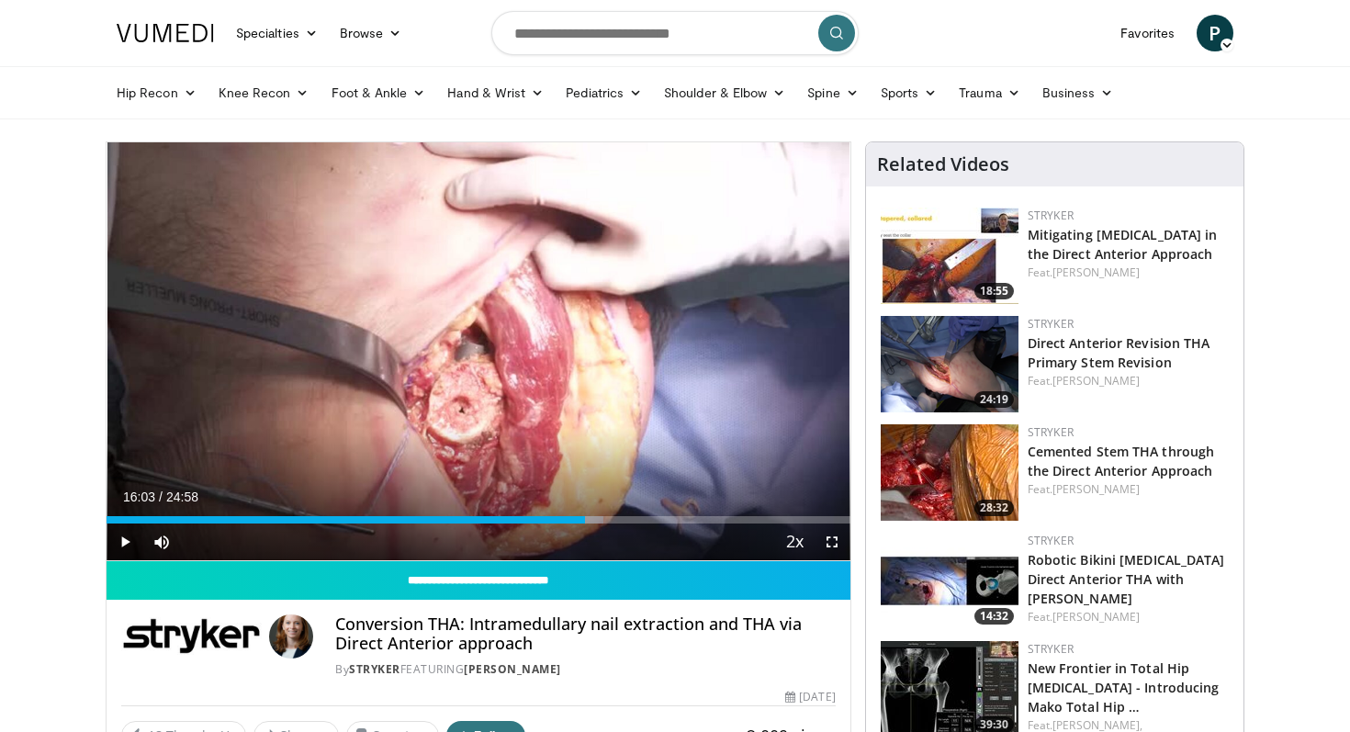
click at [584, 507] on div "Loaded : 66.85% 16:03 16:03" at bounding box center [479, 514] width 744 height 17
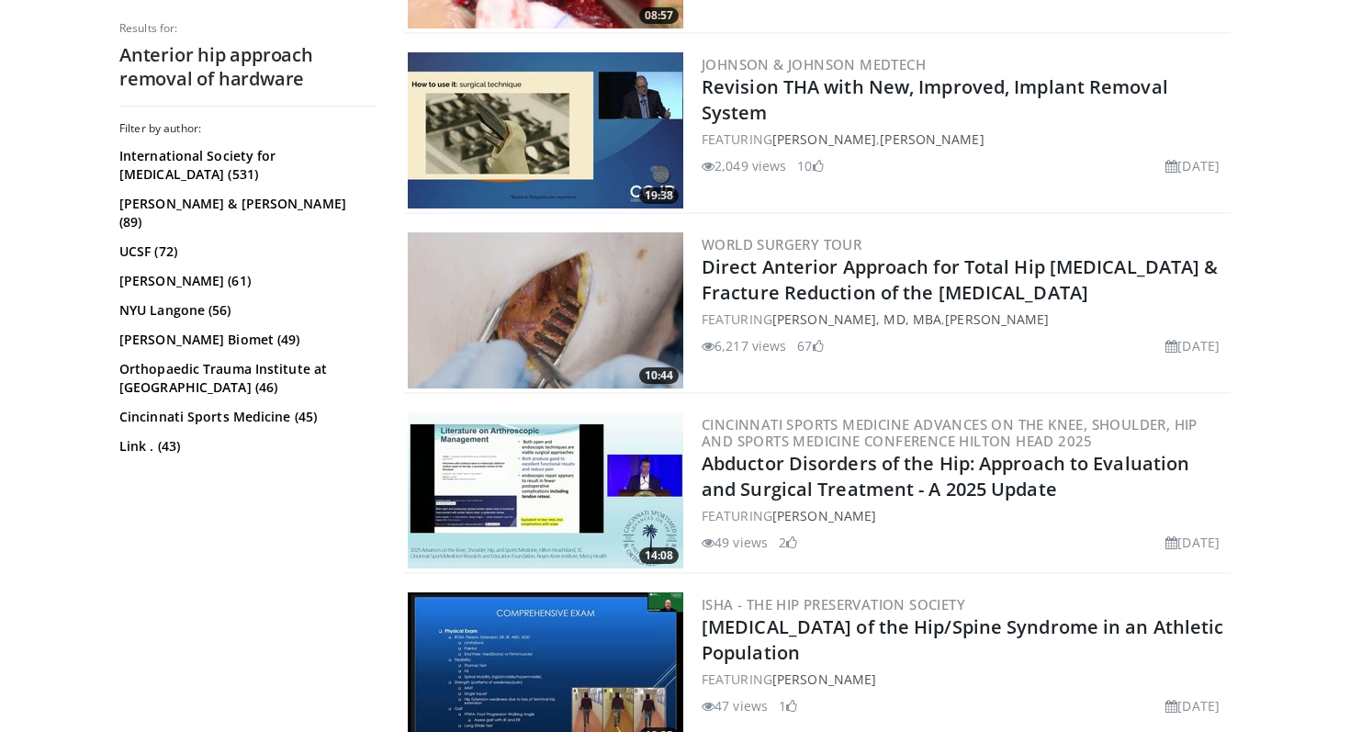
scroll to position [1238, 0]
